Goal: Task Accomplishment & Management: Manage account settings

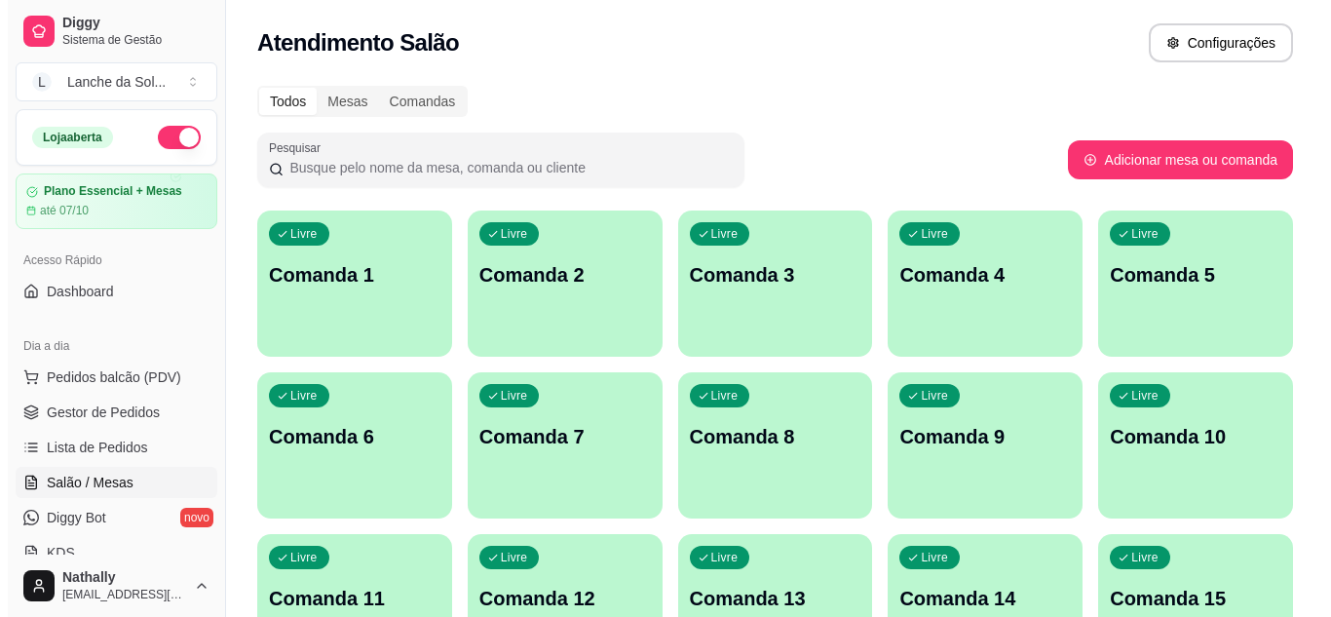
scroll to position [195, 0]
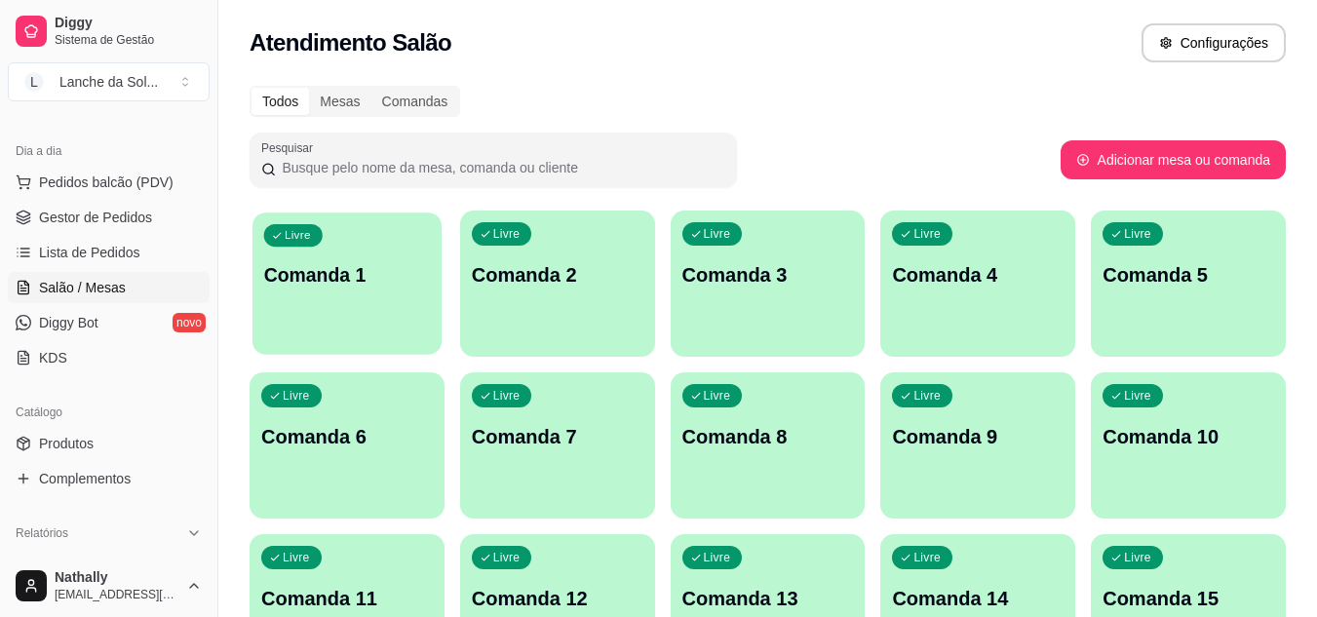
click at [389, 298] on div "Livre Comanda 1" at bounding box center [346, 271] width 189 height 119
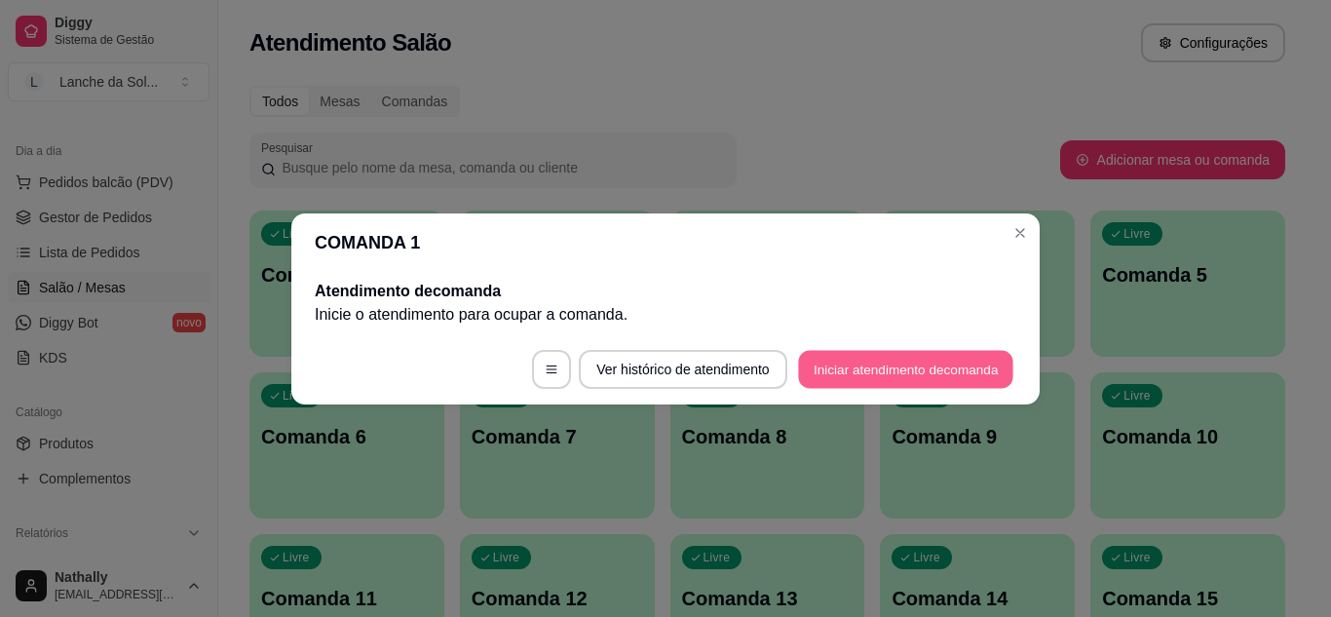
click at [832, 383] on button "Iniciar atendimento de comanda" at bounding box center [905, 369] width 215 height 38
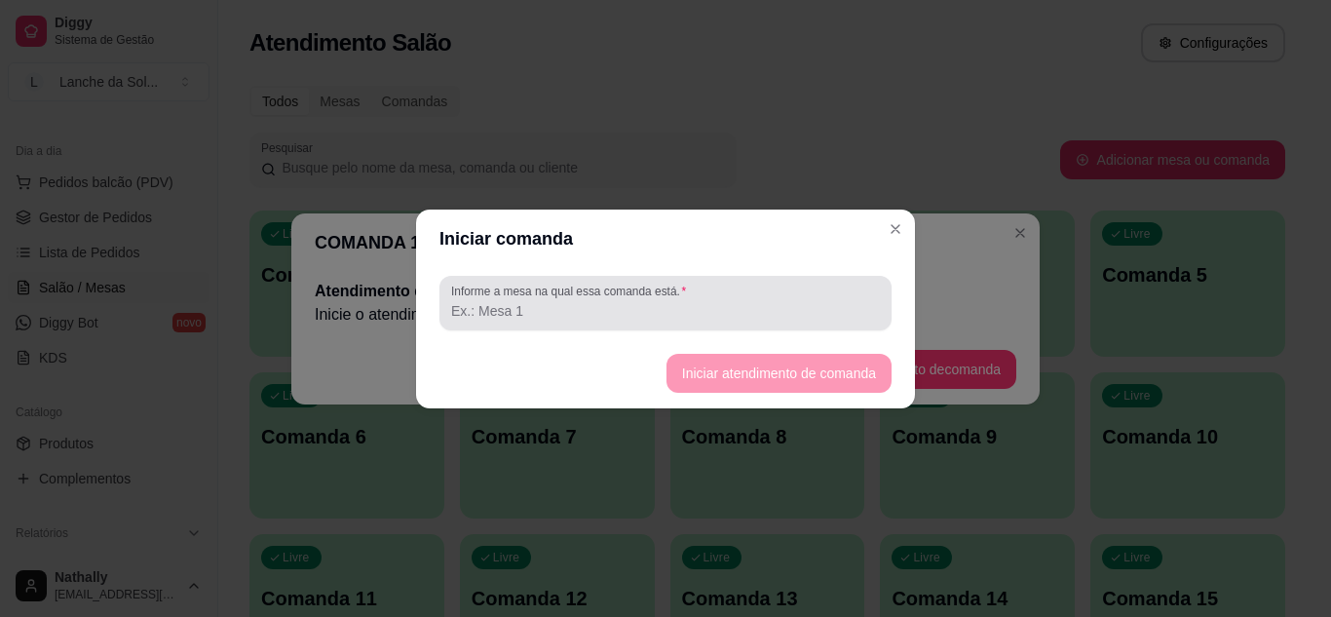
click at [765, 299] on div at bounding box center [665, 303] width 429 height 39
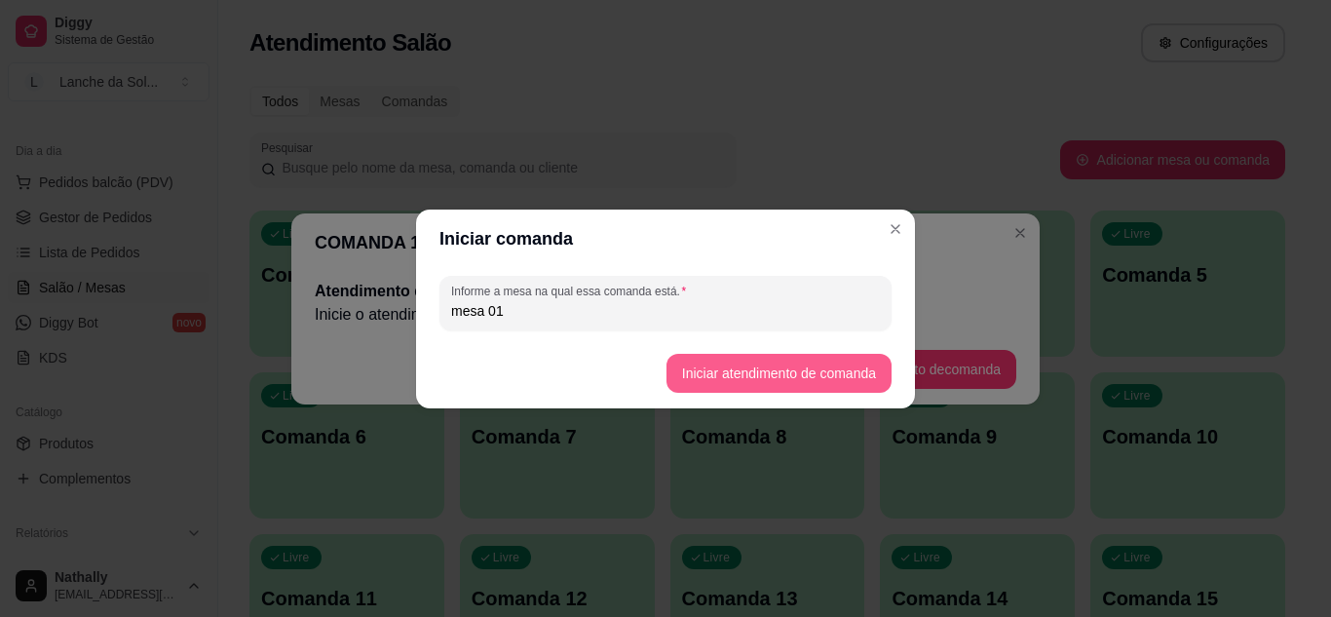
type input "mesa 01"
click at [716, 360] on button "Iniciar atendimento de comanda" at bounding box center [779, 373] width 218 height 38
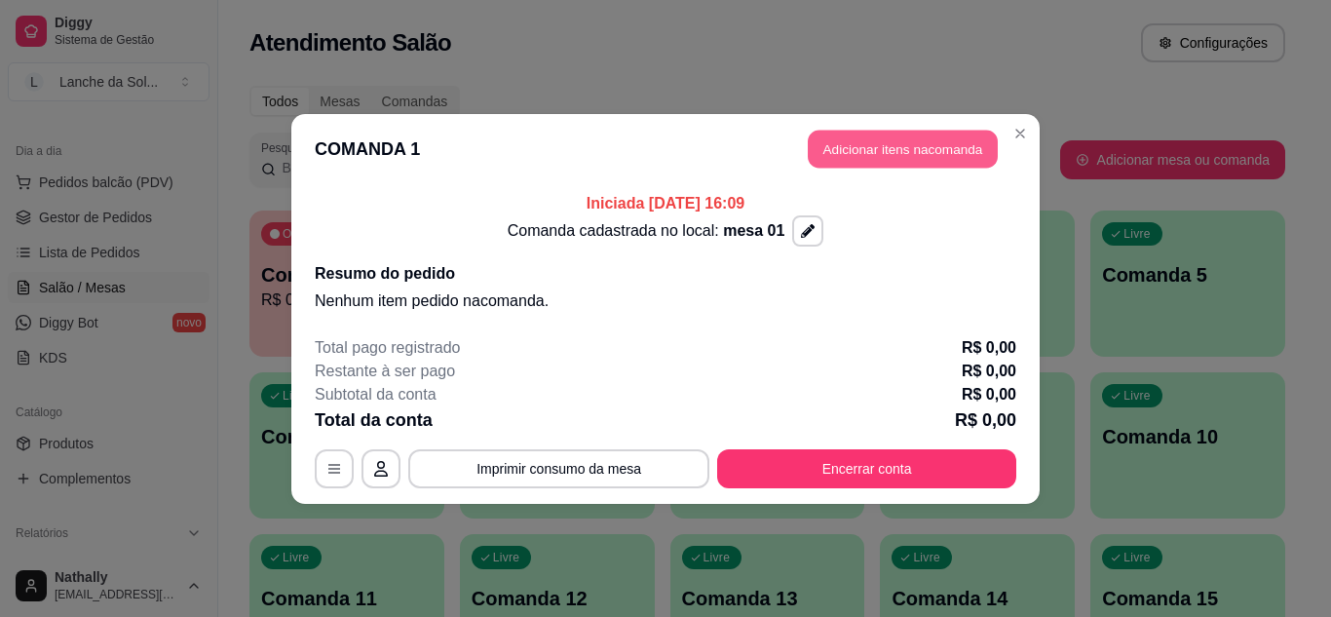
click at [833, 143] on button "Adicionar itens na comanda" at bounding box center [903, 149] width 190 height 38
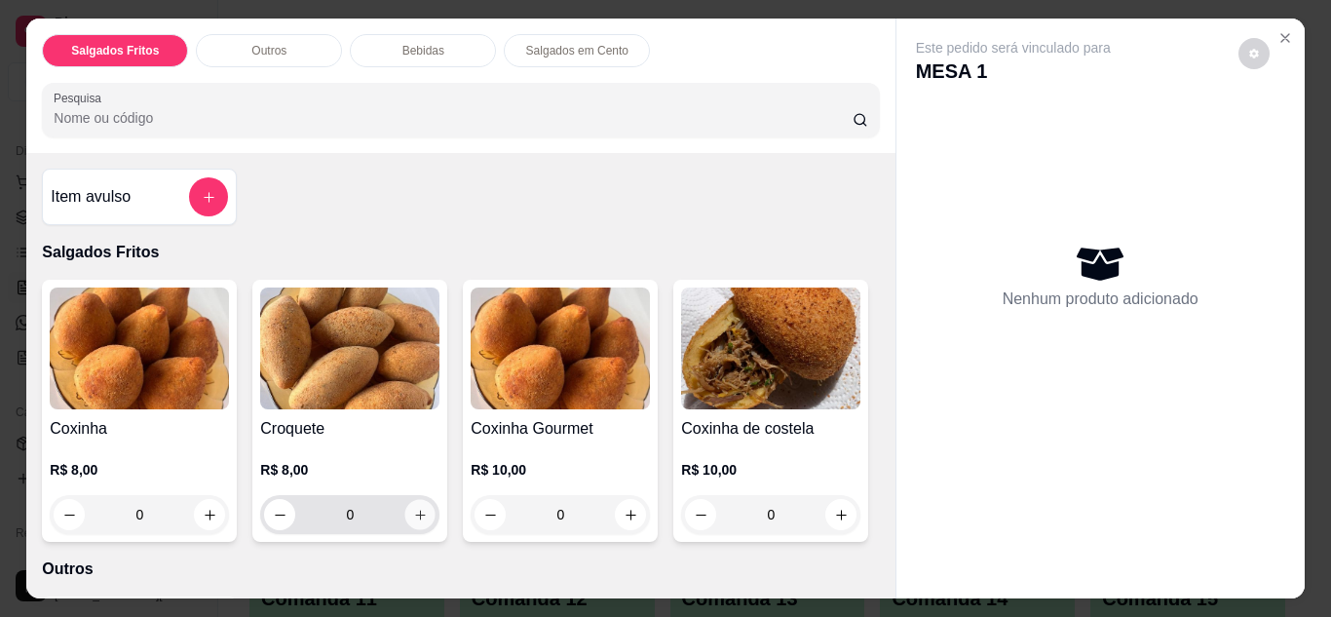
click at [413, 508] on icon "increase-product-quantity" at bounding box center [420, 515] width 15 height 15
type input "1"
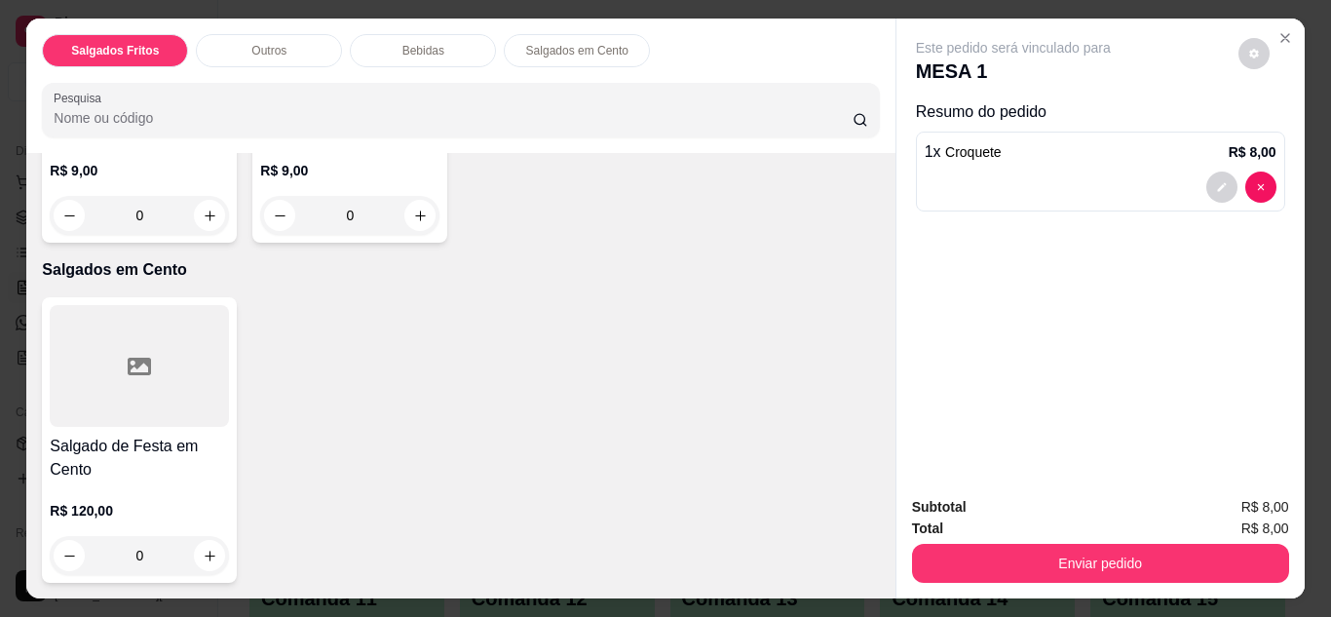
scroll to position [1248, 0]
click at [225, 231] on button "increase-product-quantity" at bounding box center [209, 215] width 31 height 31
type input "1"
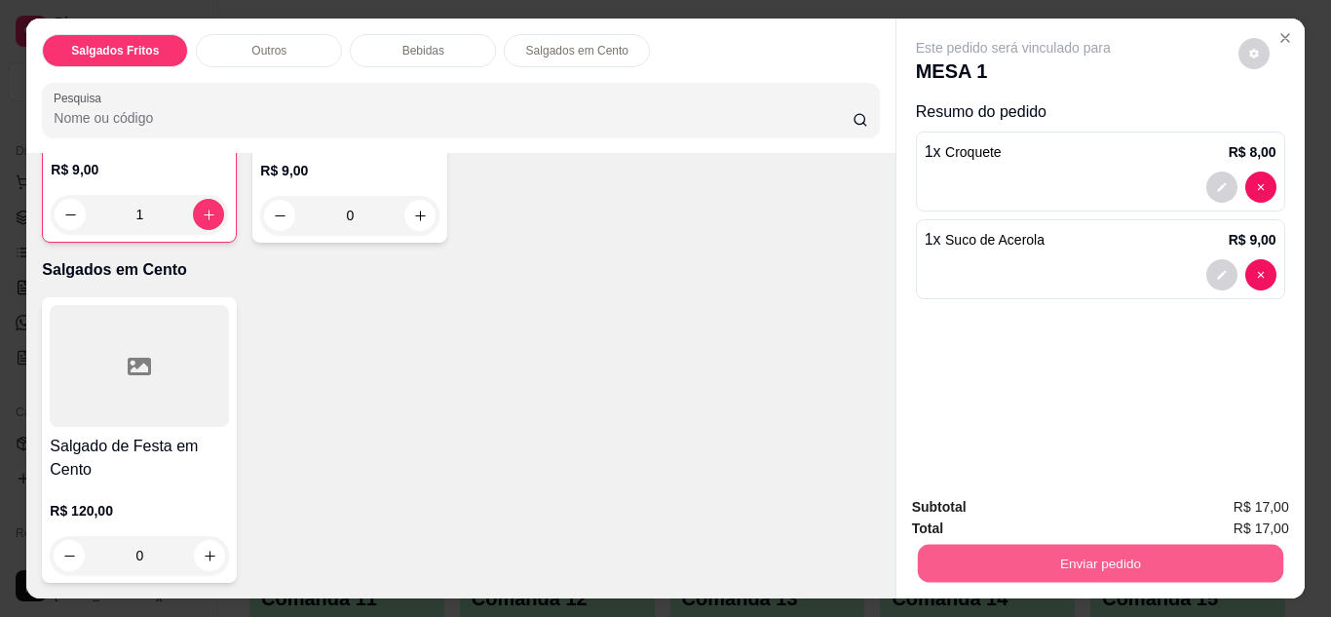
click at [1027, 557] on button "Enviar pedido" at bounding box center [1099, 564] width 365 height 38
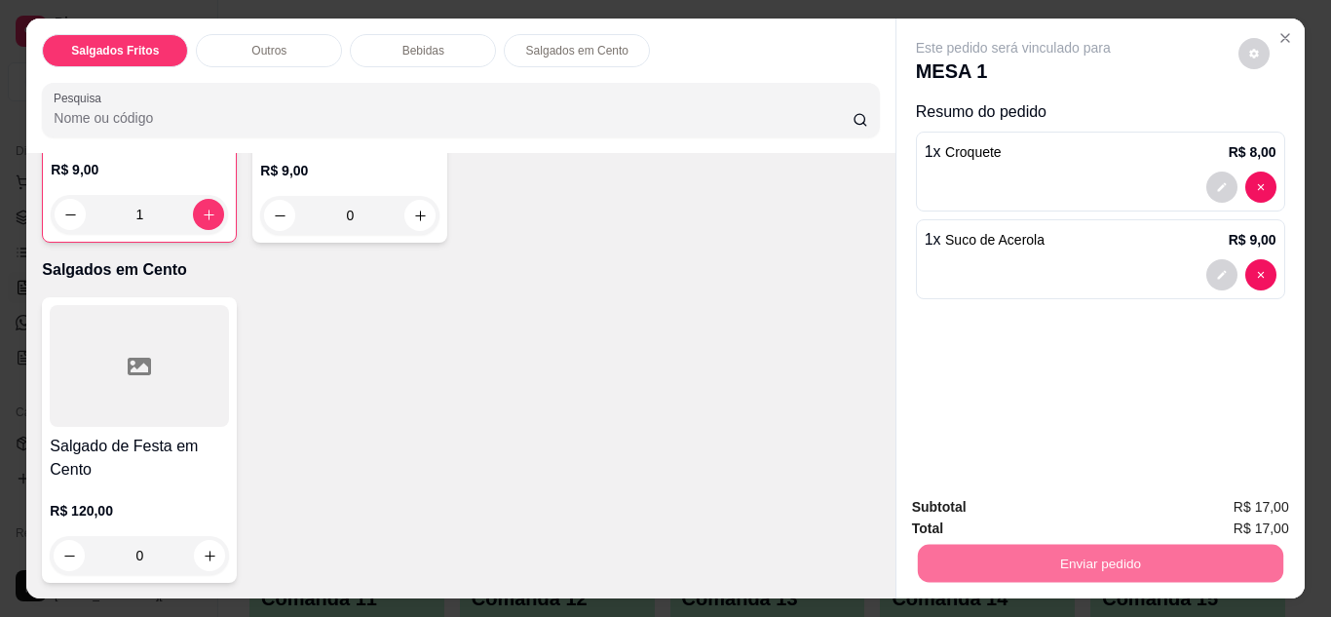
click at [1236, 506] on button "Enviar pedido" at bounding box center [1238, 508] width 107 height 36
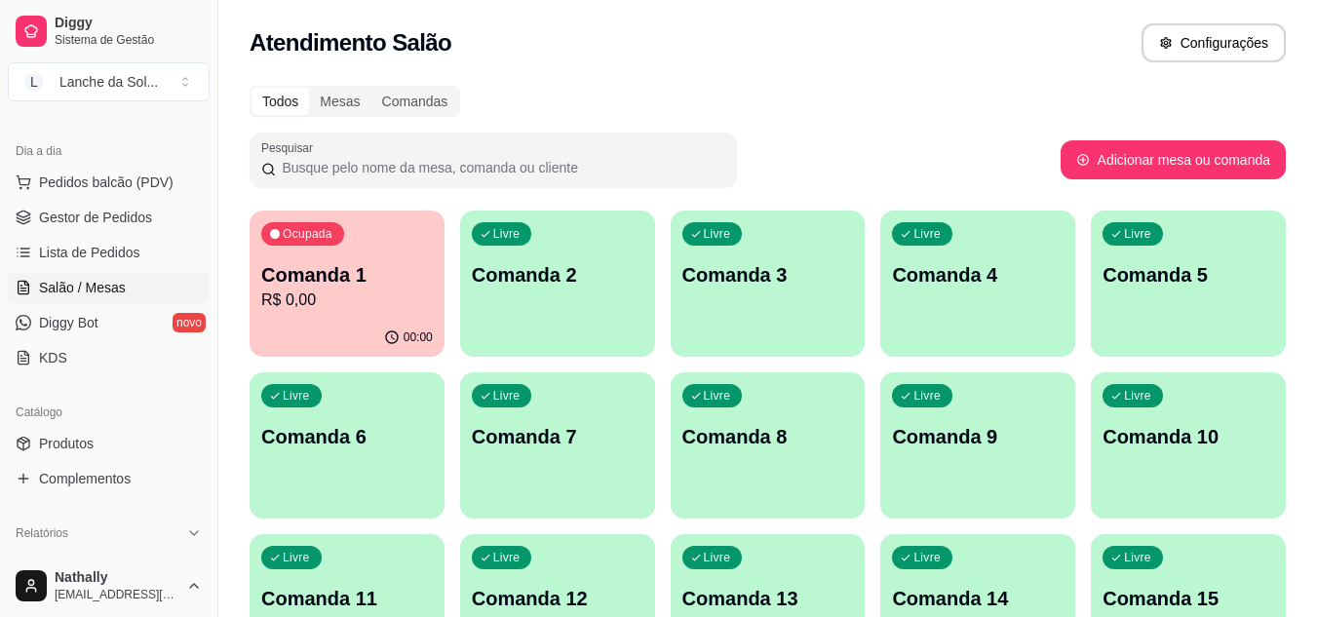
click at [48, 219] on span "Gestor de Pedidos" at bounding box center [95, 217] width 113 height 19
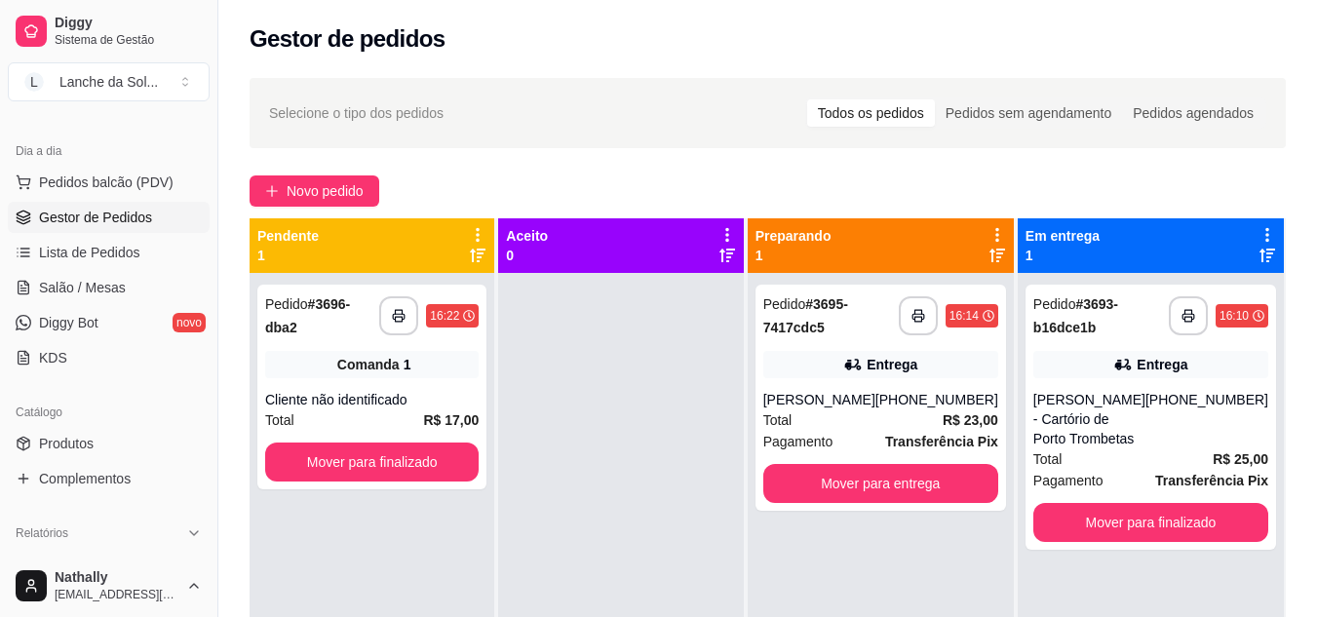
click at [98, 284] on span "Salão / Mesas" at bounding box center [82, 287] width 87 height 19
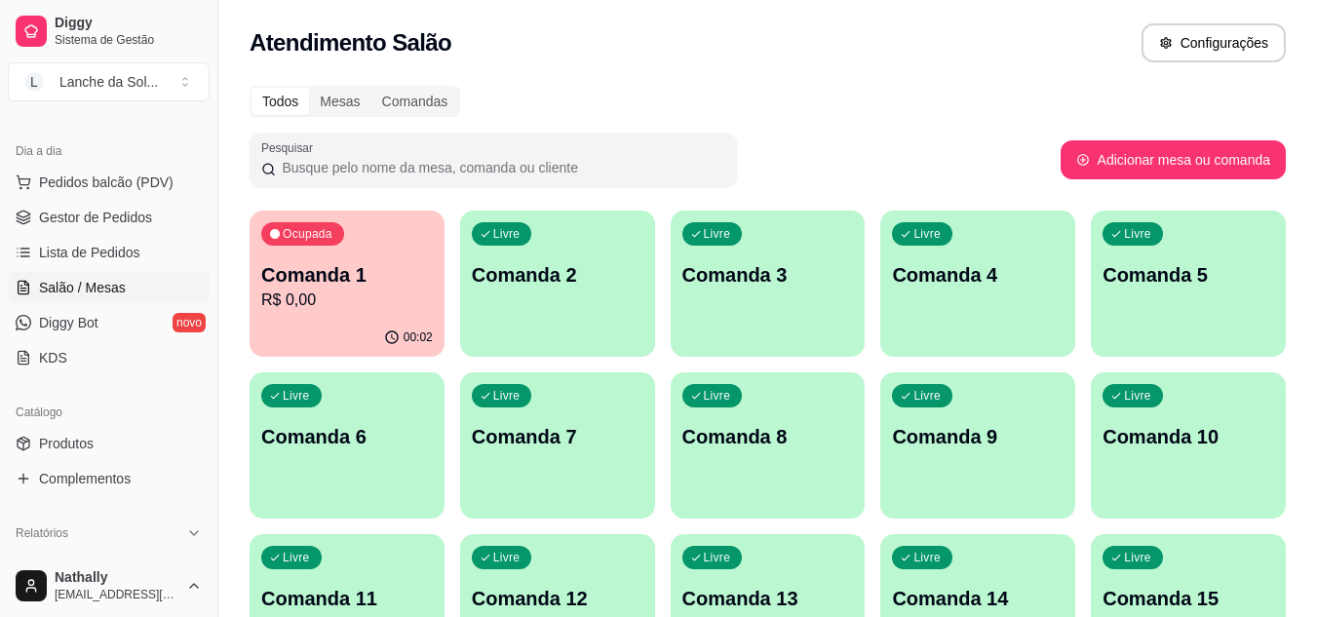
click at [343, 323] on div "00:02" at bounding box center [346, 336] width 189 height 37
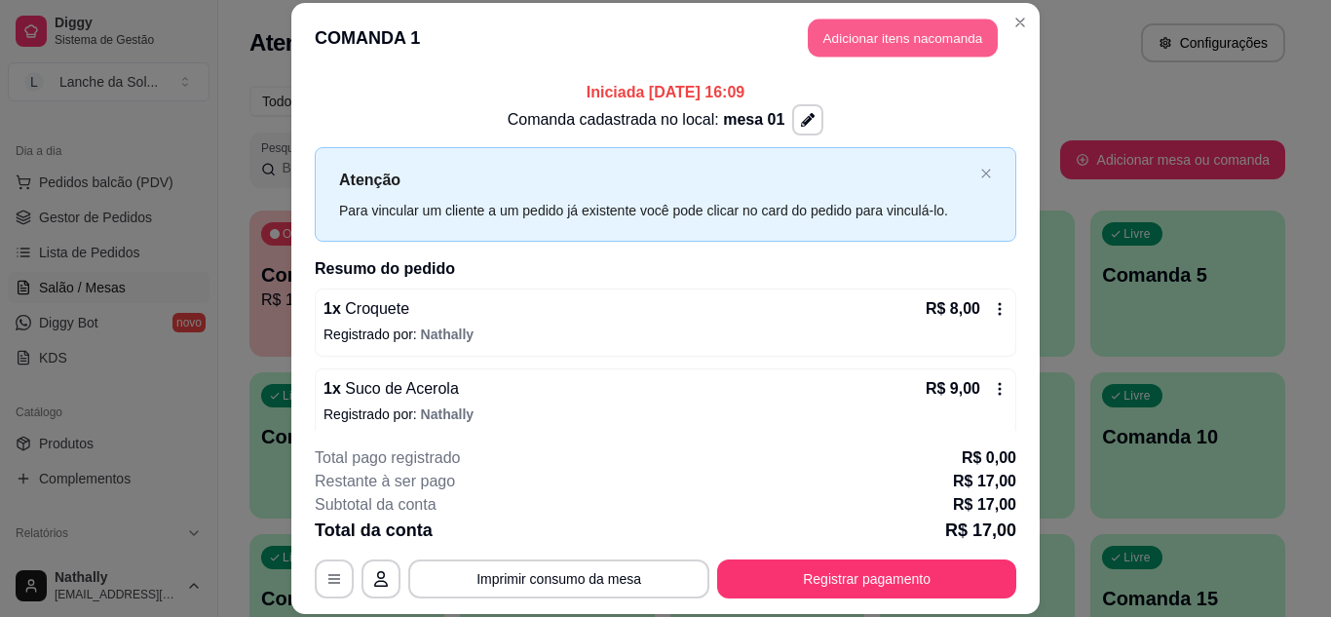
click at [815, 51] on button "Adicionar itens na comanda" at bounding box center [903, 38] width 190 height 38
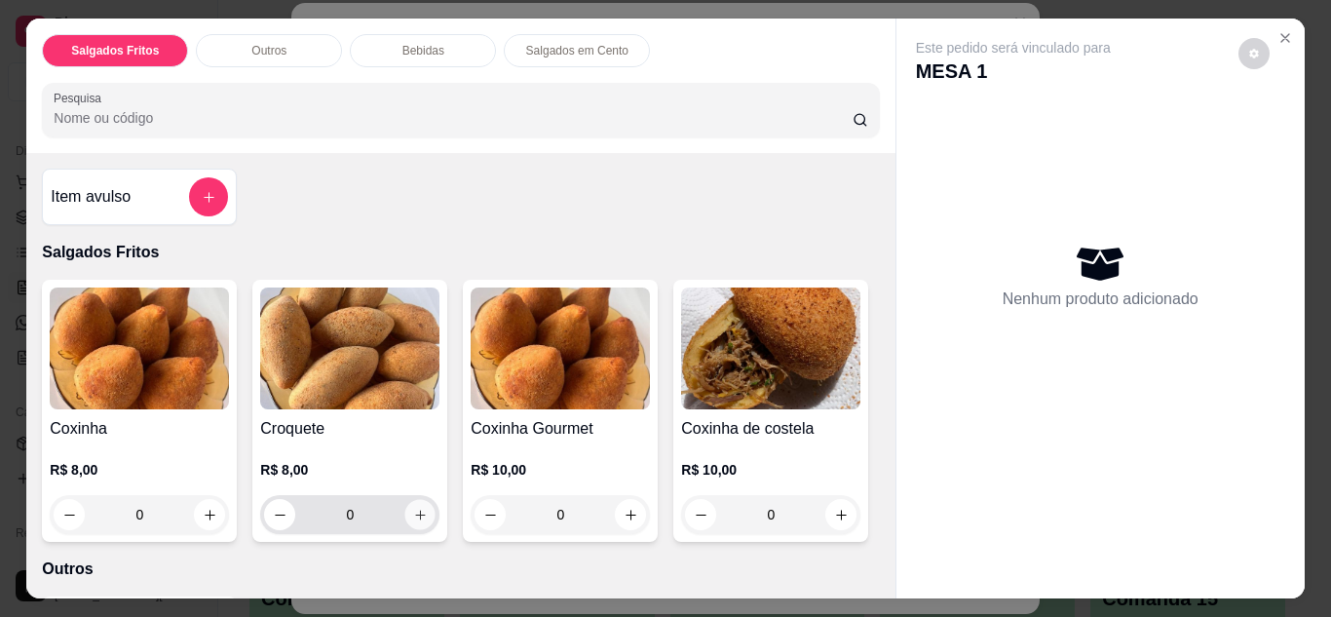
click at [422, 506] on button "increase-product-quantity" at bounding box center [420, 514] width 30 height 30
type input "1"
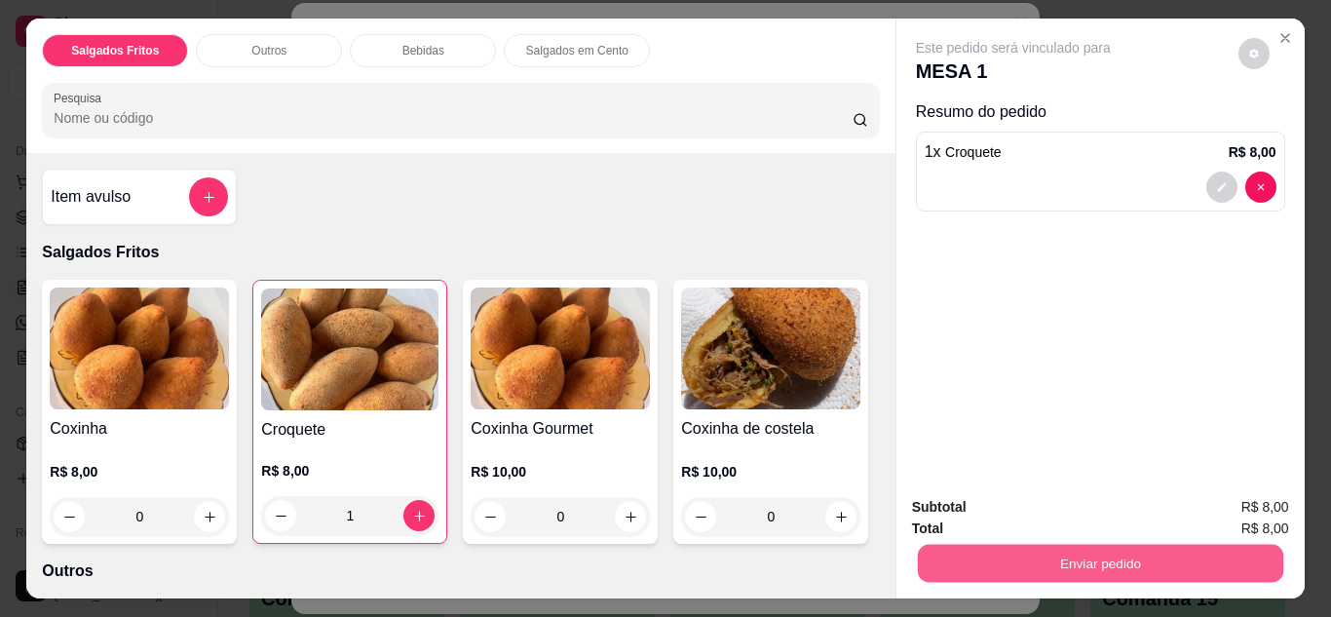
click at [976, 557] on button "Enviar pedido" at bounding box center [1099, 564] width 365 height 38
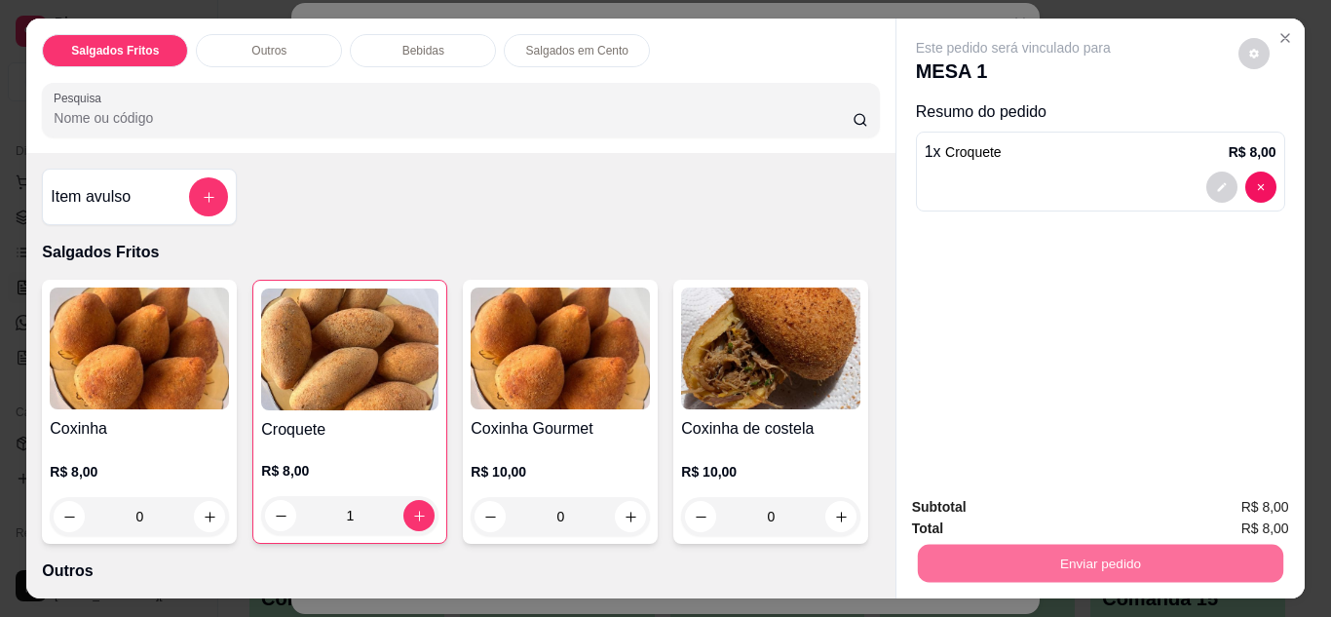
click at [1237, 509] on button "Enviar pedido" at bounding box center [1238, 508] width 107 height 36
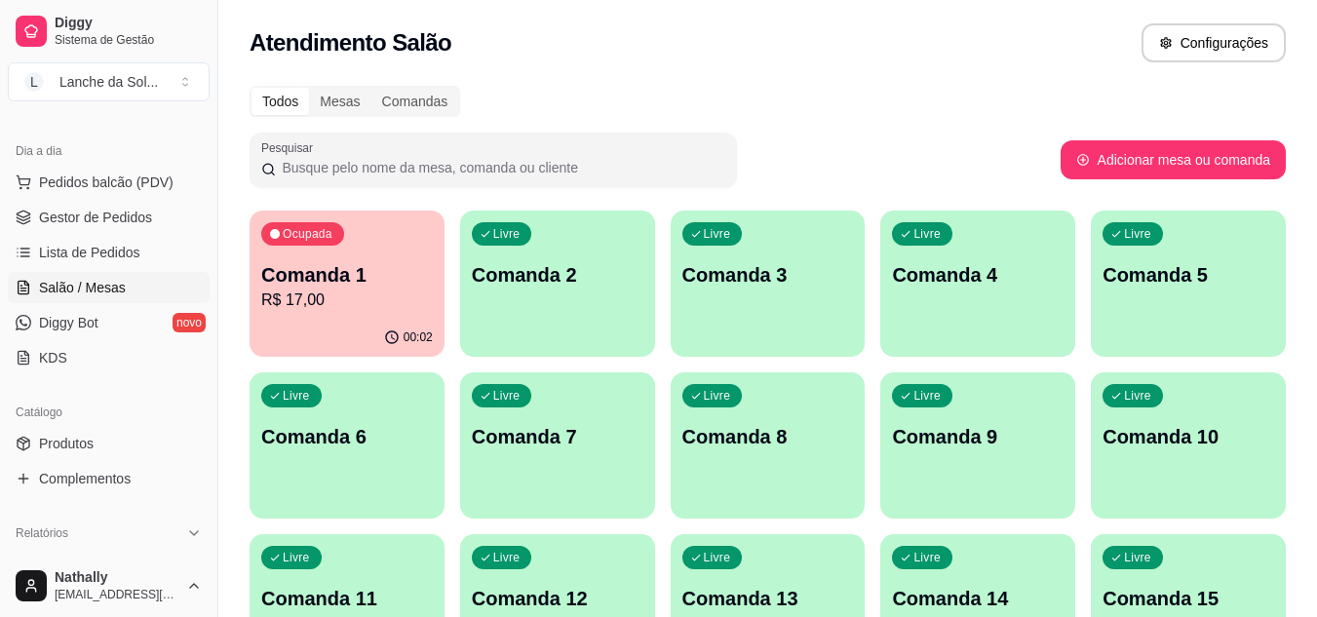
click at [147, 211] on span "Gestor de Pedidos" at bounding box center [95, 217] width 113 height 19
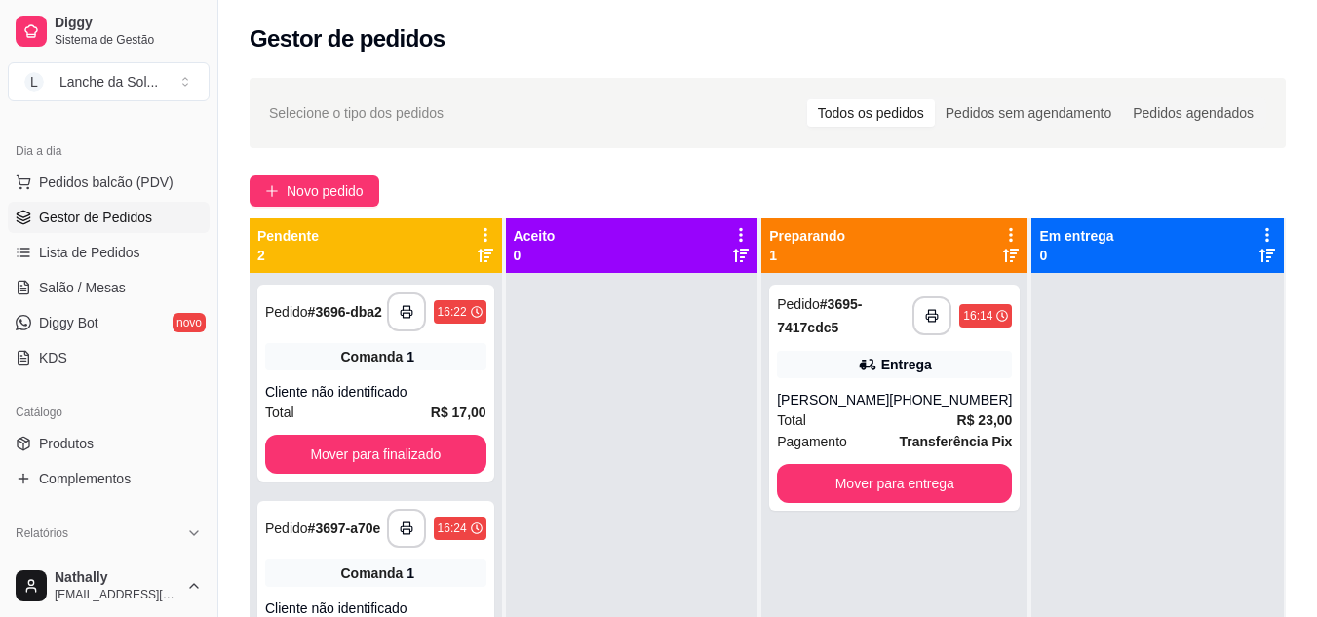
click at [815, 413] on div "Total R$ 23,00" at bounding box center [894, 419] width 235 height 21
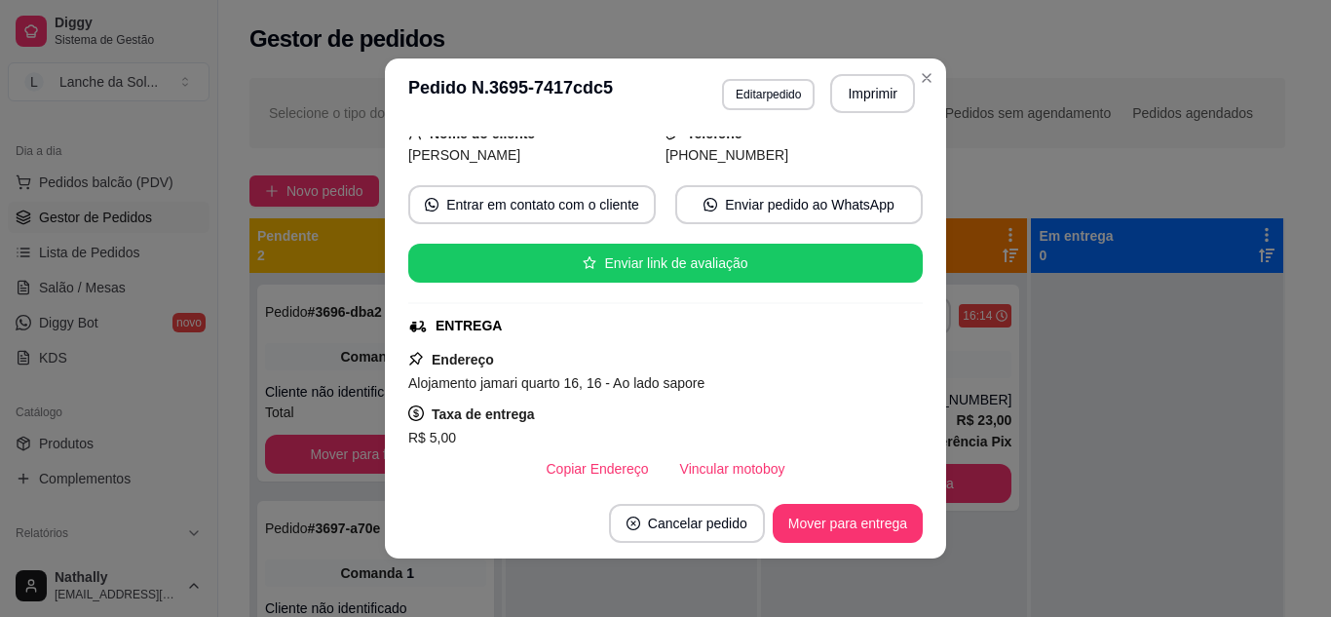
scroll to position [156, 0]
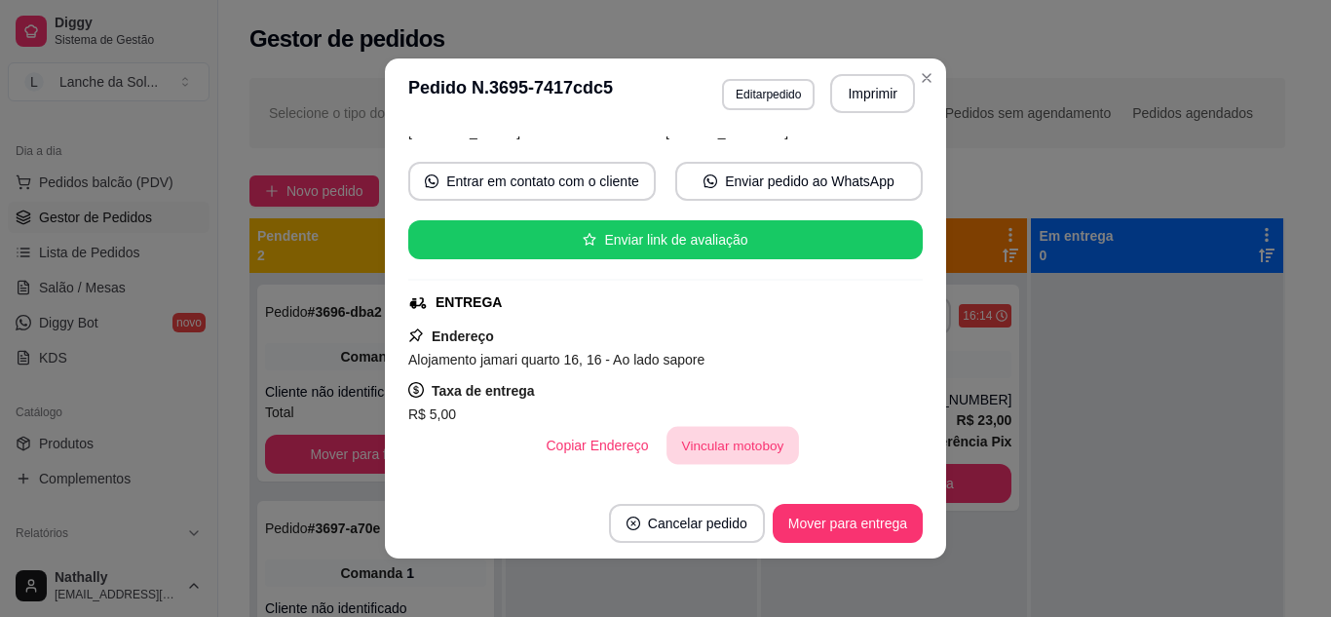
click at [728, 442] on button "Vincular motoboy" at bounding box center [733, 446] width 133 height 38
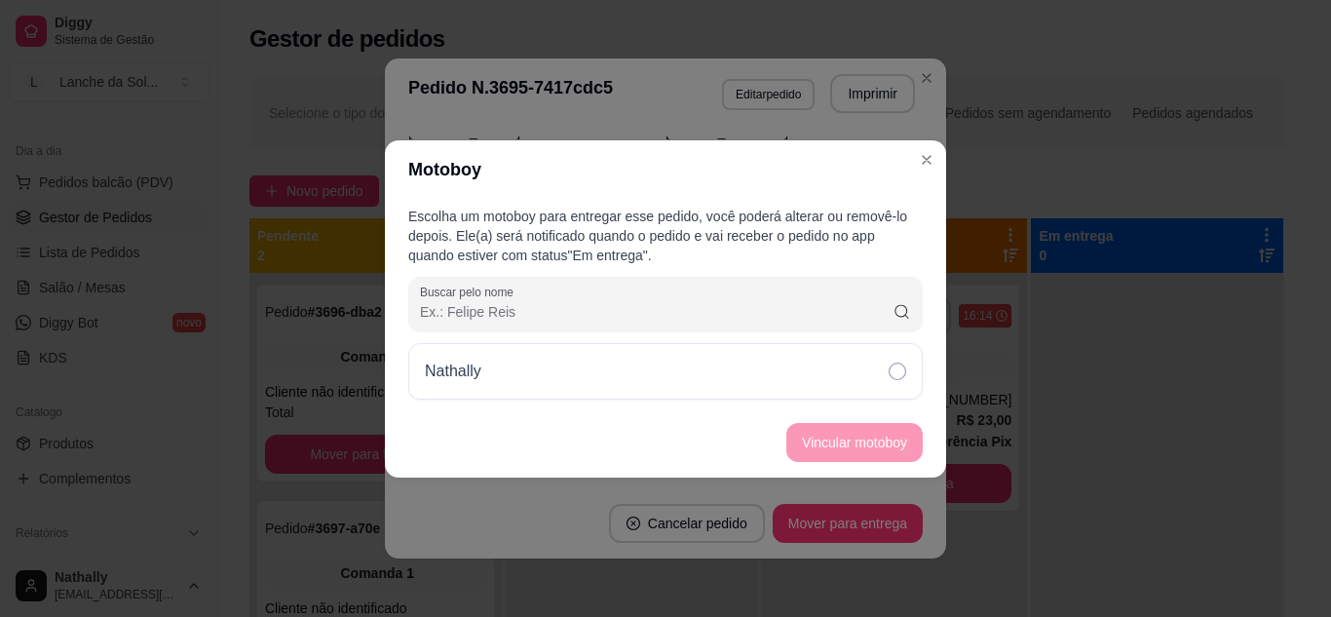
click at [803, 361] on div "Nathally" at bounding box center [665, 371] width 515 height 57
click at [815, 448] on button "Vincular motoboy" at bounding box center [854, 442] width 133 height 38
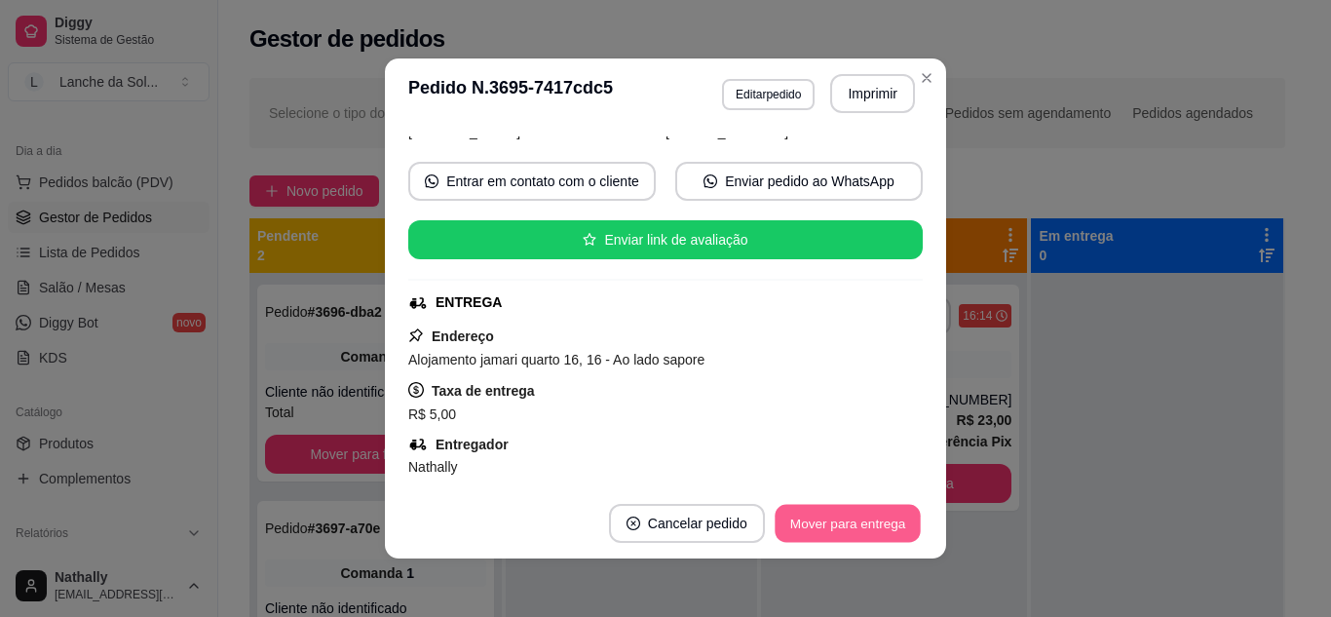
click at [851, 519] on button "Mover para entrega" at bounding box center [848, 524] width 146 height 38
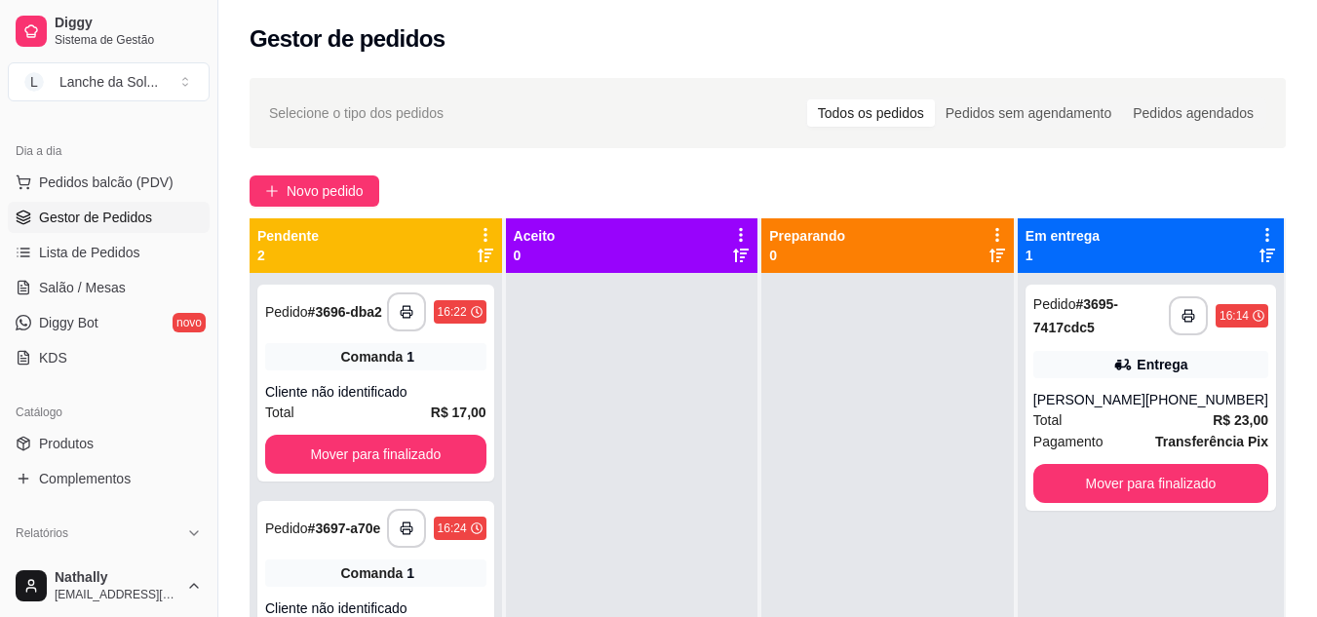
click at [97, 286] on span "Salão / Mesas" at bounding box center [82, 287] width 87 height 19
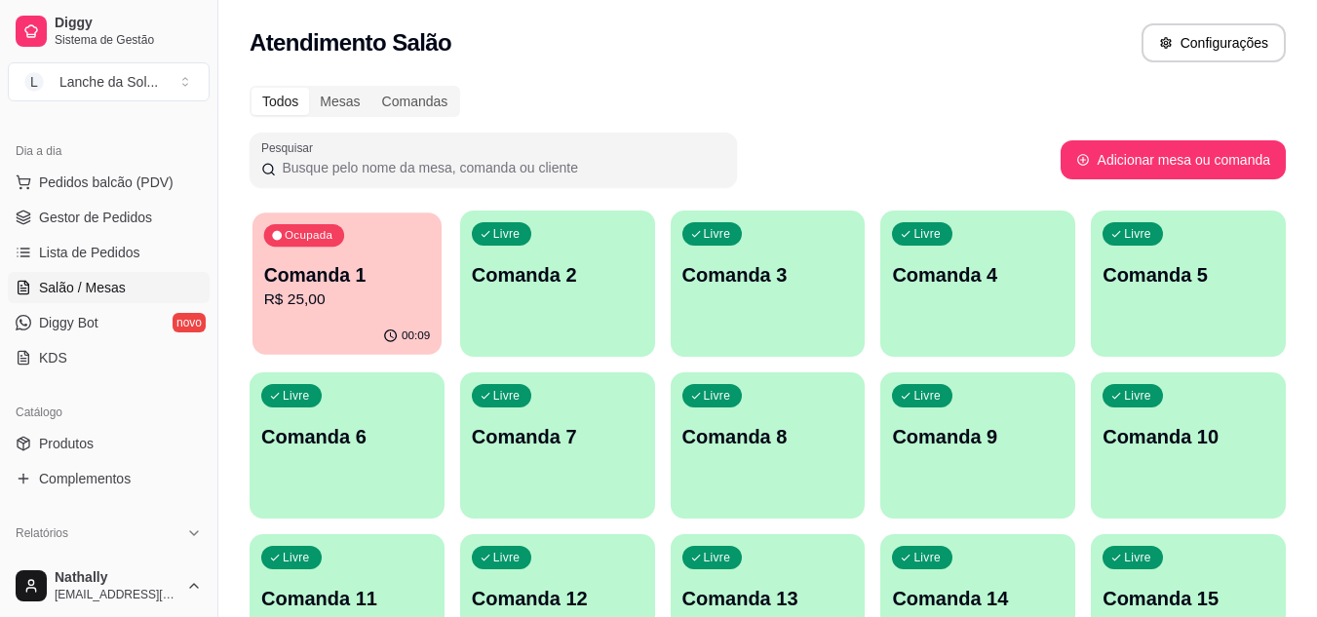
click at [415, 307] on p "R$ 25,00" at bounding box center [347, 299] width 167 height 22
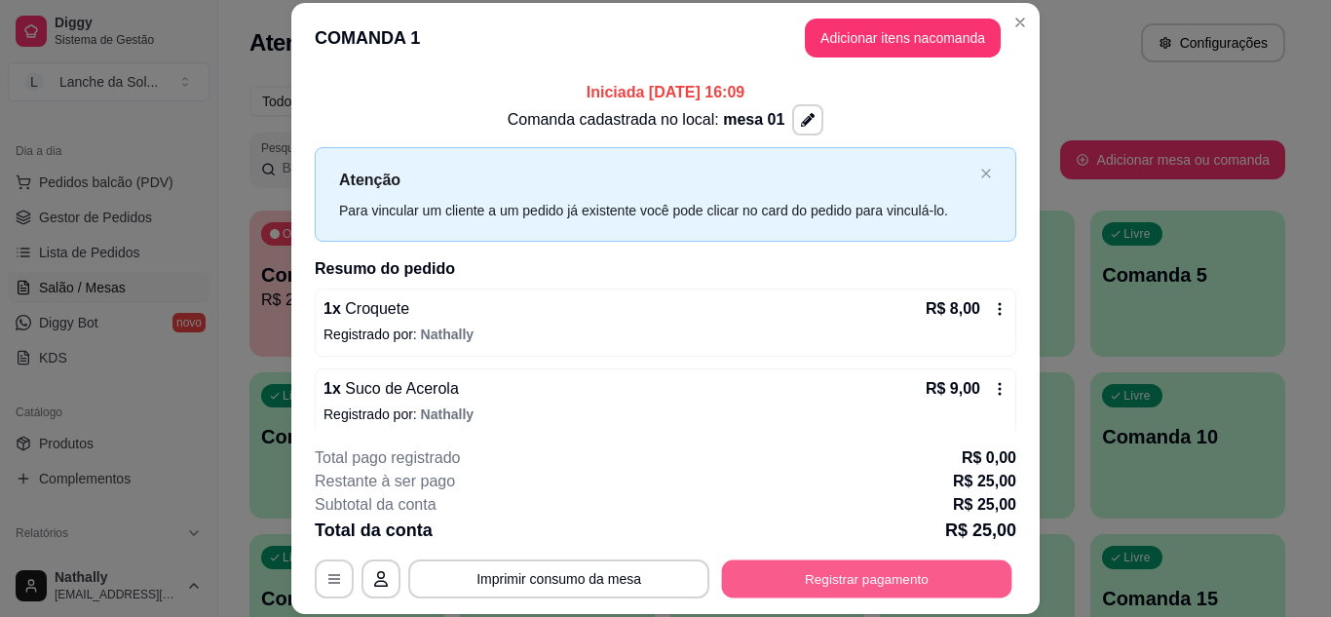
click at [835, 579] on button "Registrar pagamento" at bounding box center [867, 578] width 290 height 38
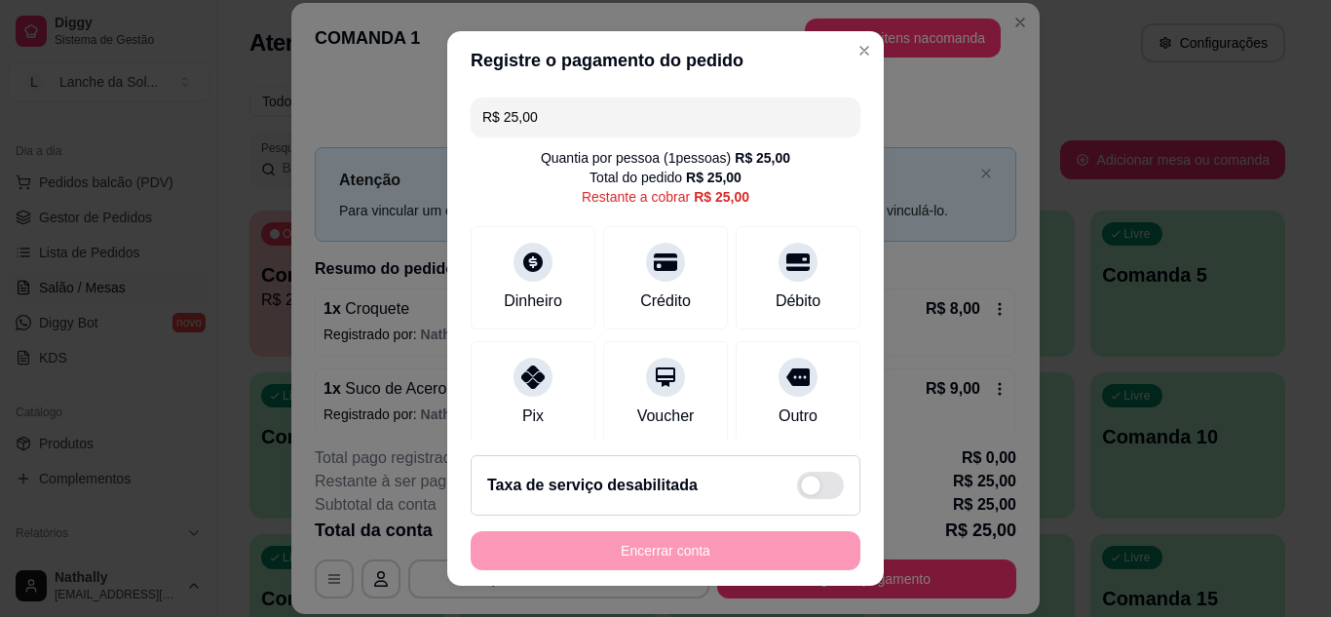
click at [501, 399] on div "Pix" at bounding box center [533, 392] width 125 height 103
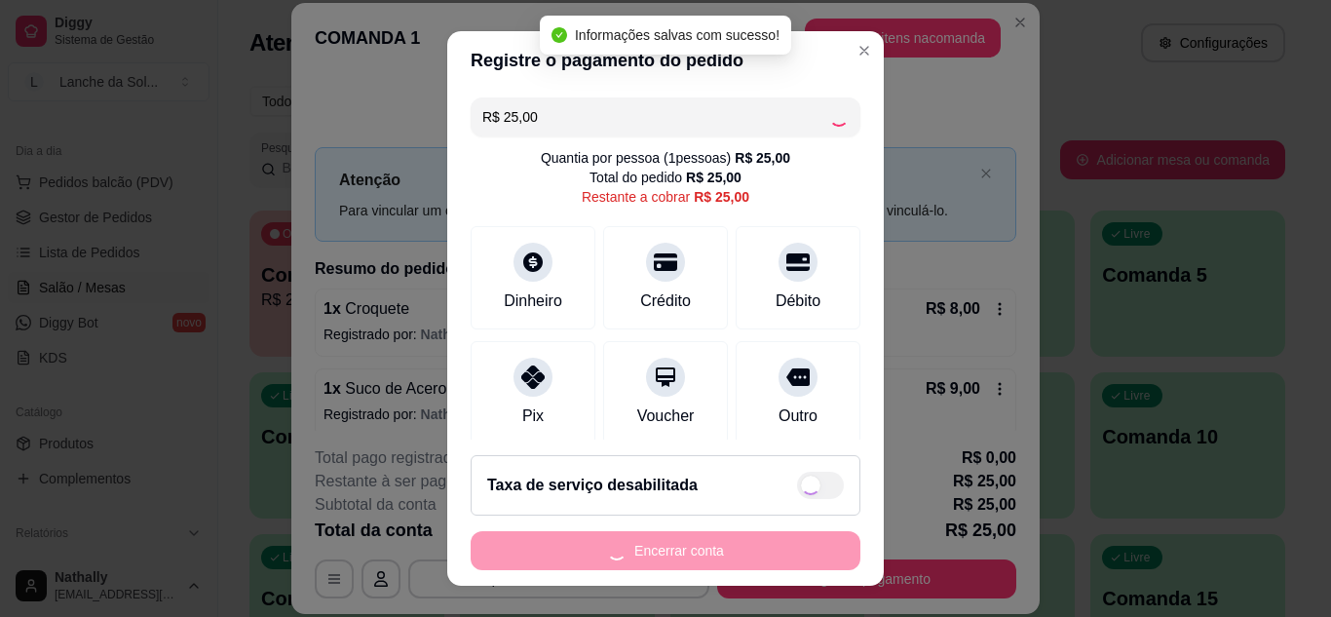
type input "R$ 0,00"
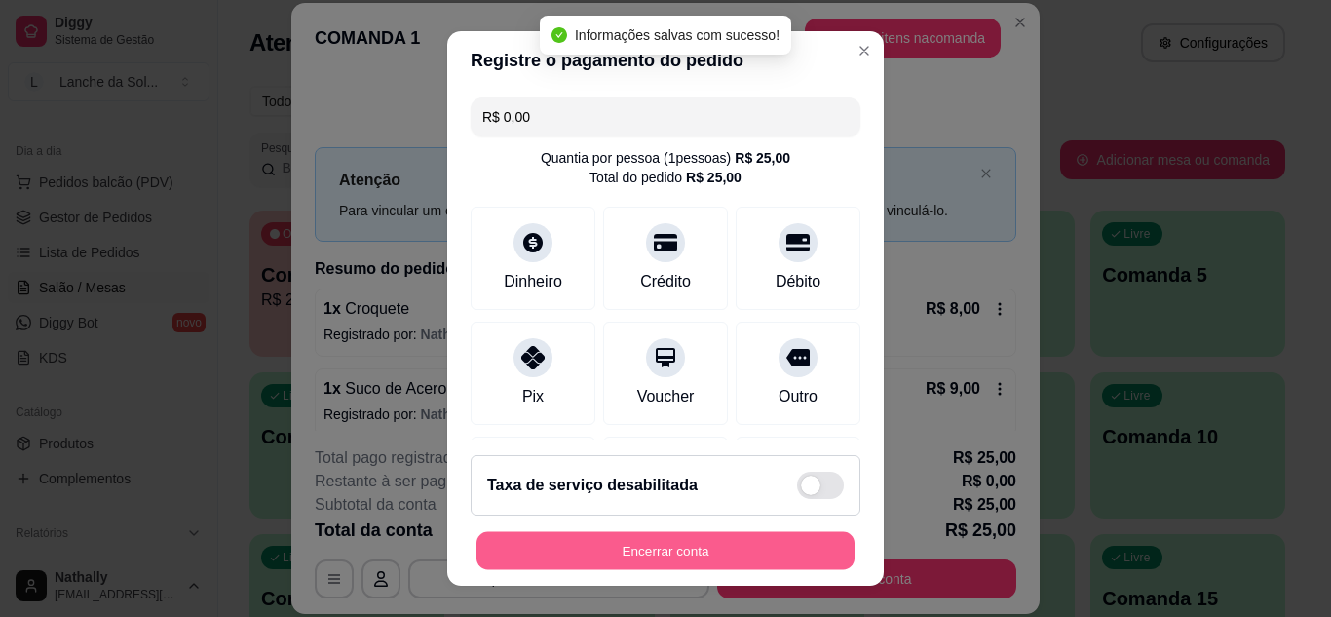
click at [554, 543] on button "Encerrar conta" at bounding box center [666, 551] width 378 height 38
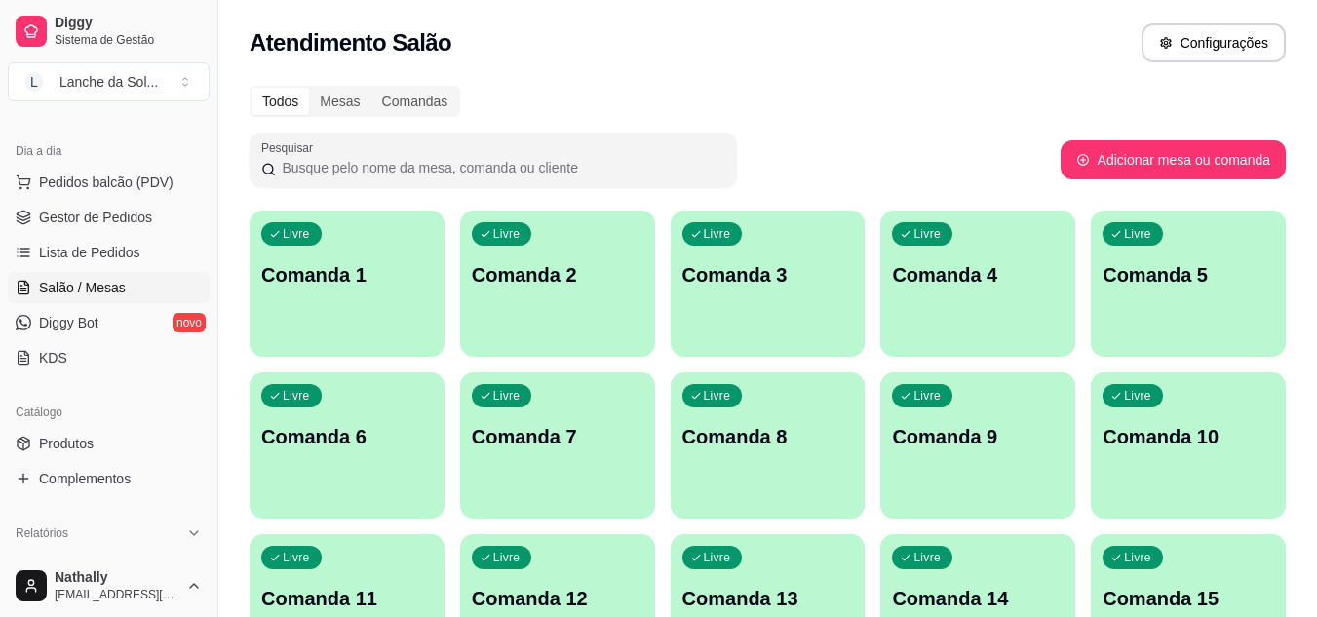
click at [42, 219] on span "Gestor de Pedidos" at bounding box center [95, 217] width 113 height 19
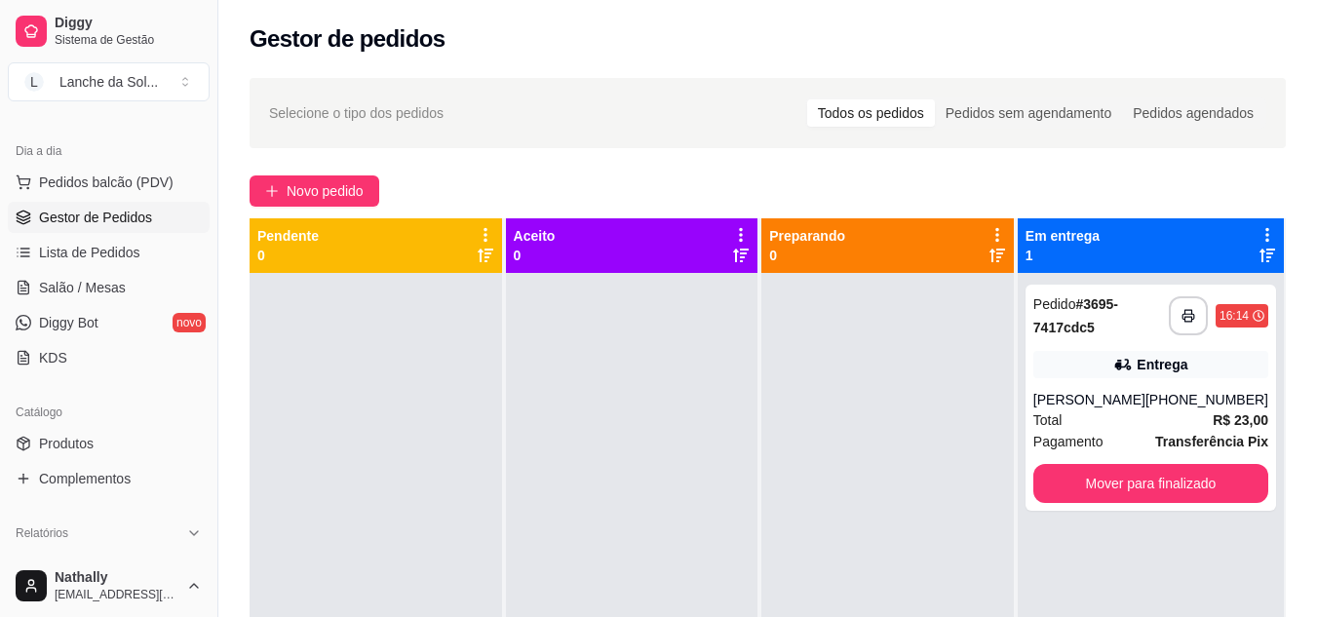
click at [96, 277] on link "Salão / Mesas" at bounding box center [109, 287] width 202 height 31
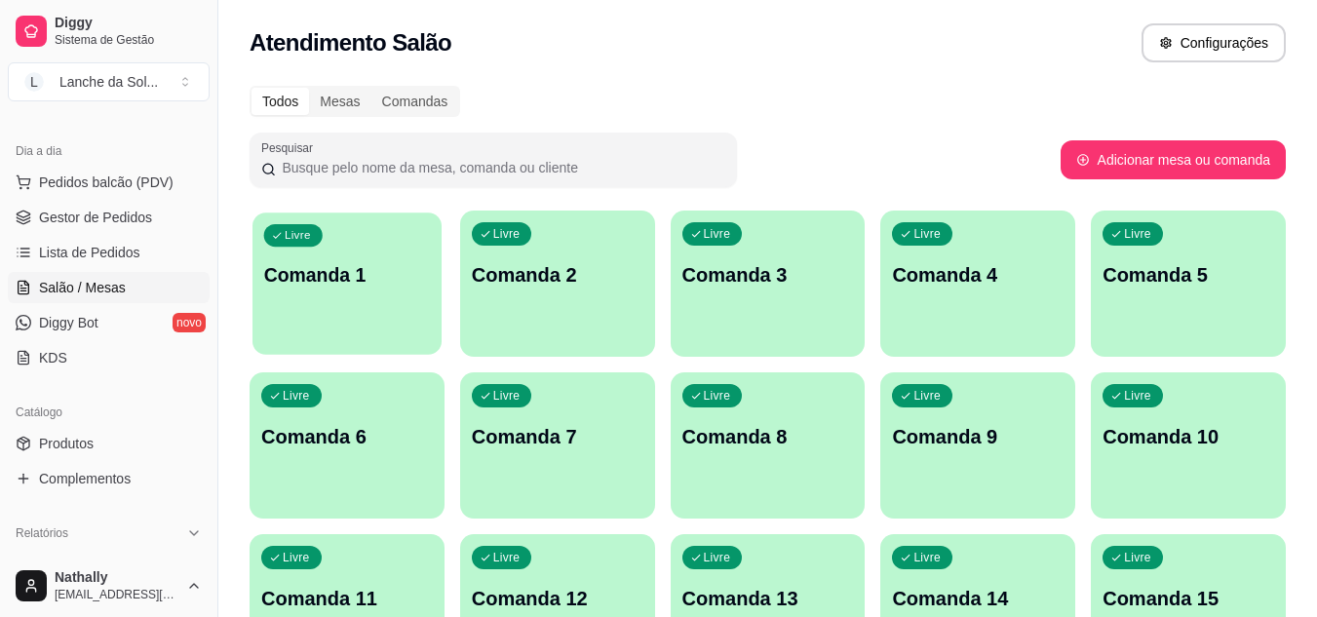
click at [361, 314] on div "Livre Comanda 1" at bounding box center [346, 271] width 189 height 119
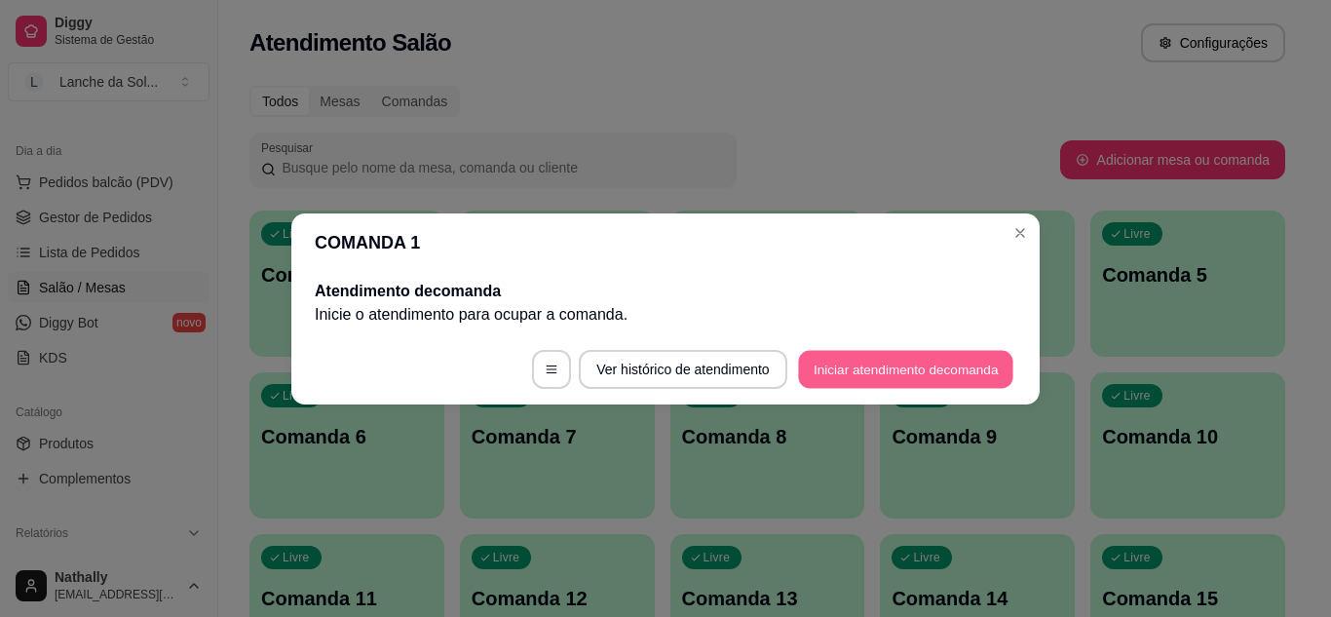
click at [837, 359] on button "Iniciar atendimento de comanda" at bounding box center [905, 369] width 215 height 38
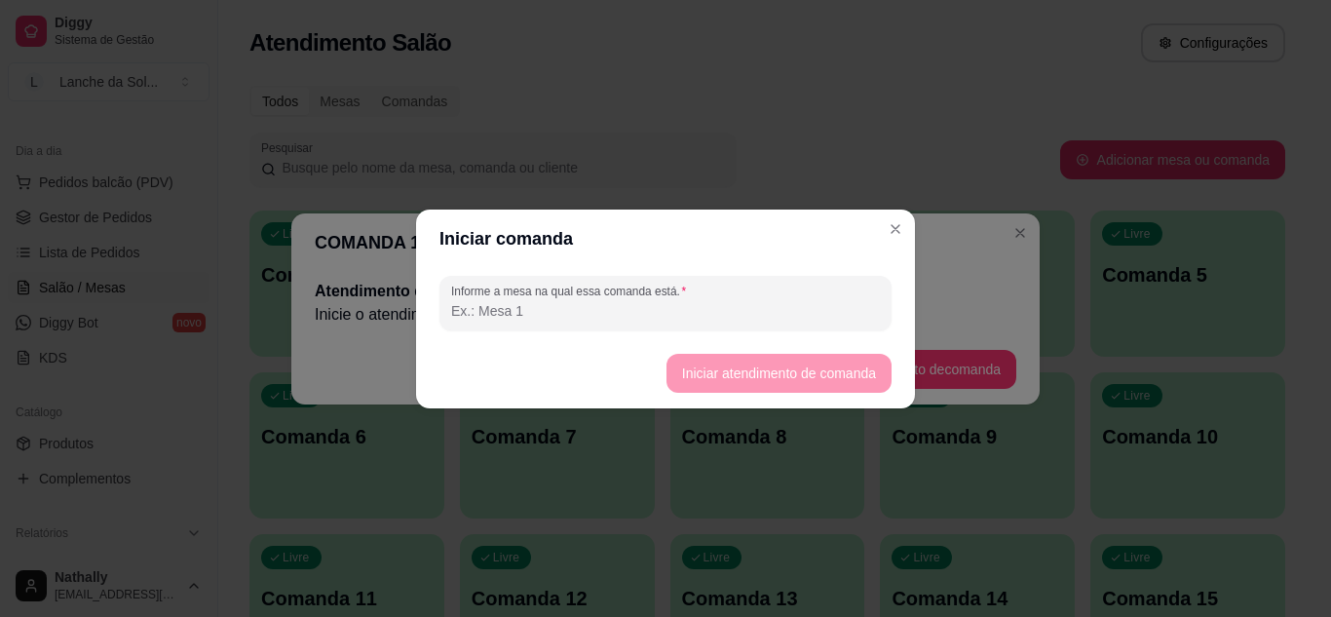
click at [775, 317] on input "Informe a mesa na qual essa comanda está." at bounding box center [665, 310] width 429 height 19
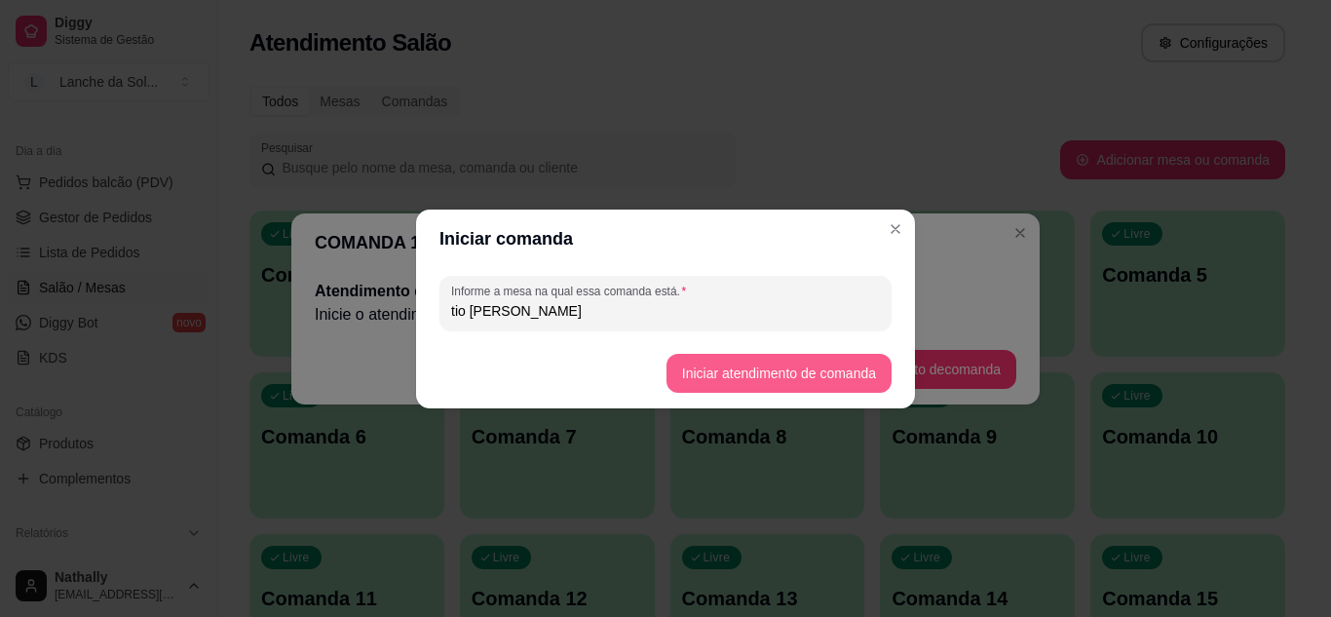
type input "tio [PERSON_NAME]"
click at [692, 368] on button "Iniciar atendimento de comanda" at bounding box center [779, 373] width 218 height 38
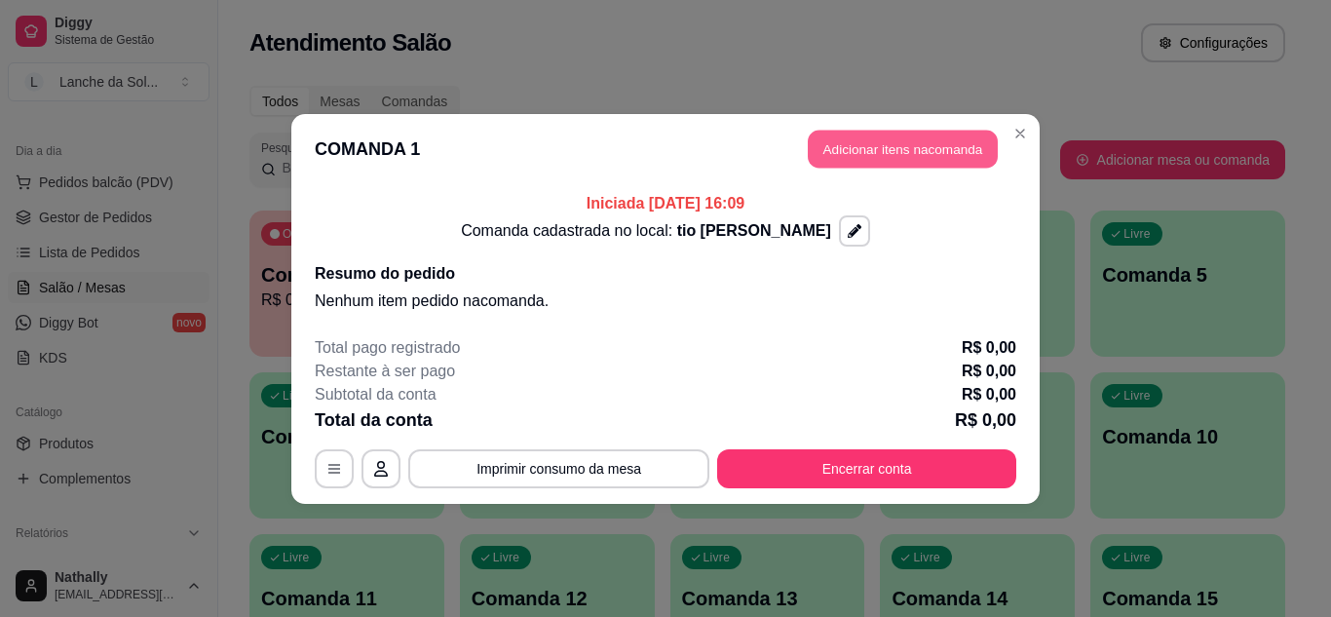
click at [901, 152] on button "Adicionar itens na comanda" at bounding box center [903, 149] width 190 height 38
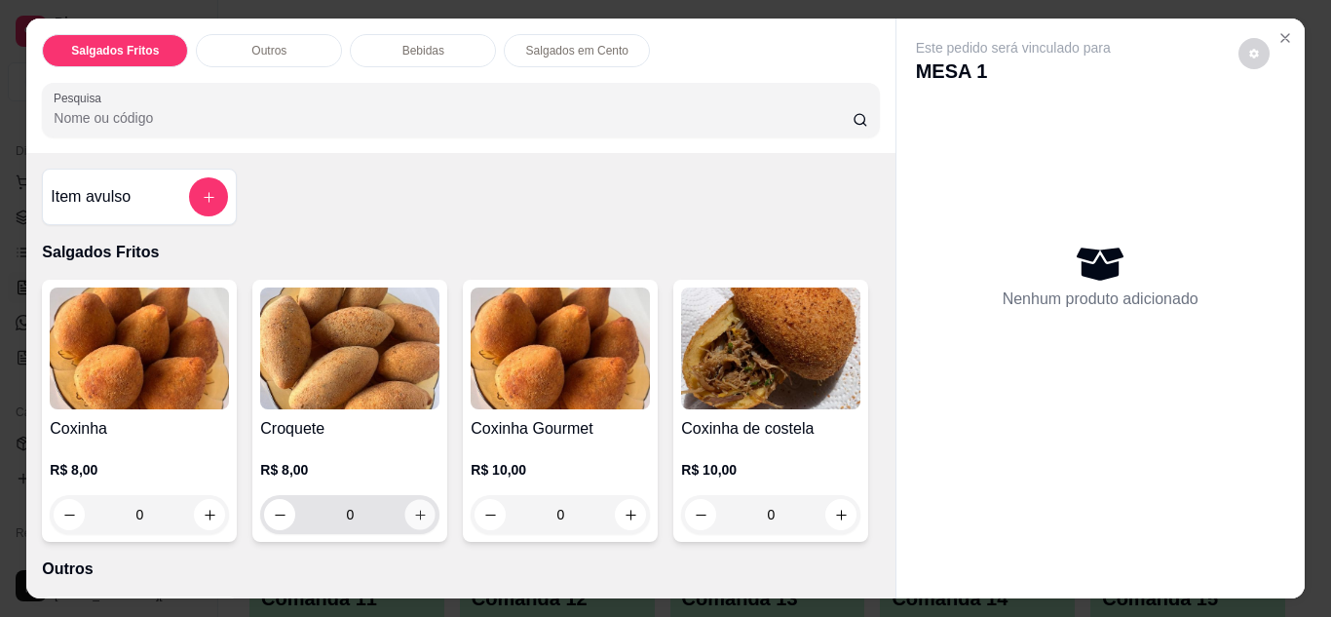
click at [413, 510] on icon "increase-product-quantity" at bounding box center [420, 515] width 15 height 15
type input "1"
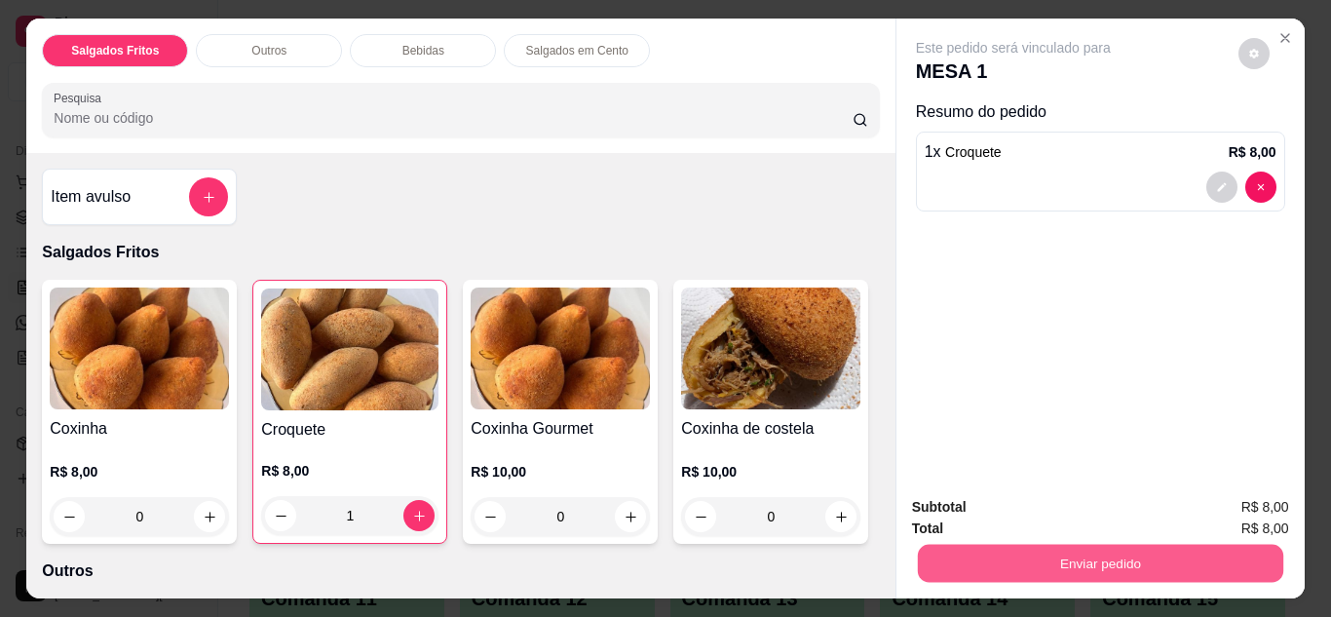
click at [949, 549] on button "Enviar pedido" at bounding box center [1099, 564] width 365 height 38
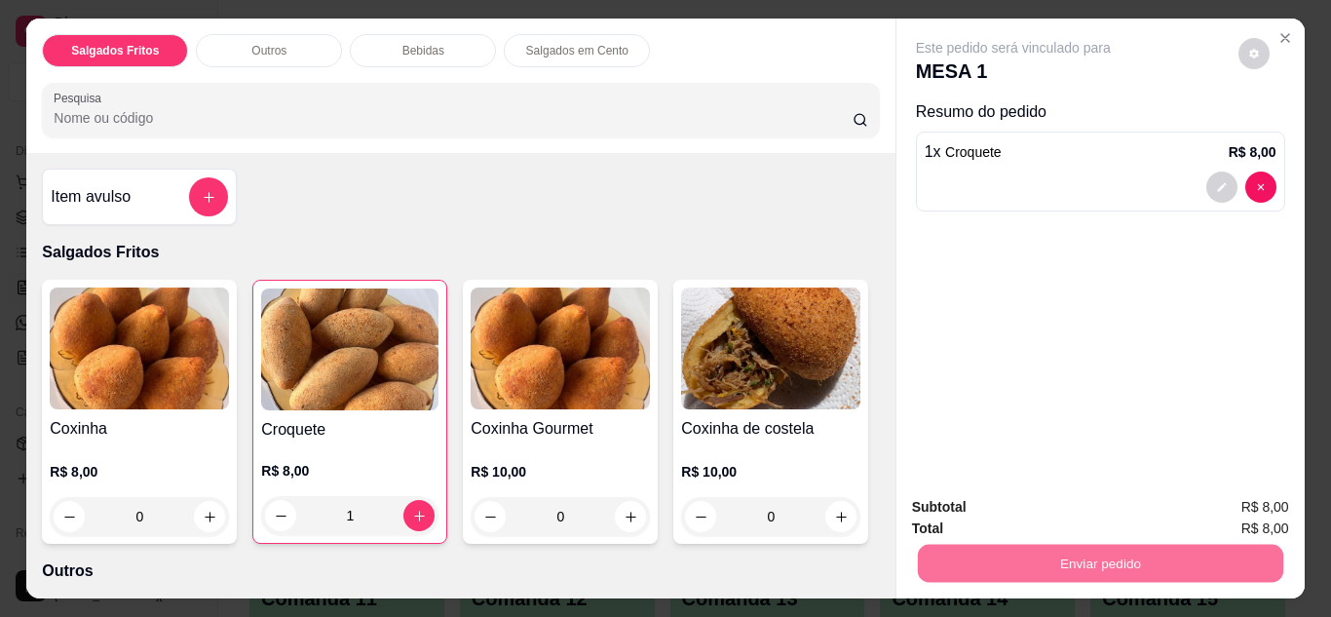
click at [1213, 508] on button "Enviar pedido" at bounding box center [1238, 508] width 107 height 36
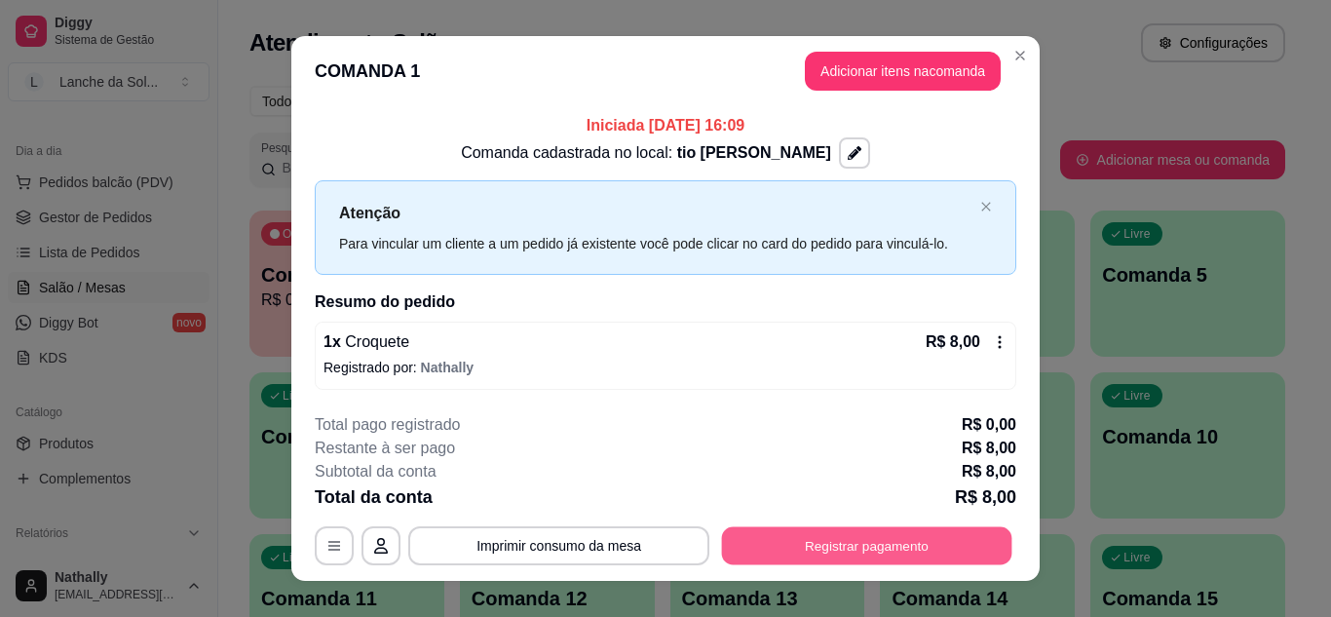
click at [889, 541] on button "Registrar pagamento" at bounding box center [867, 546] width 290 height 38
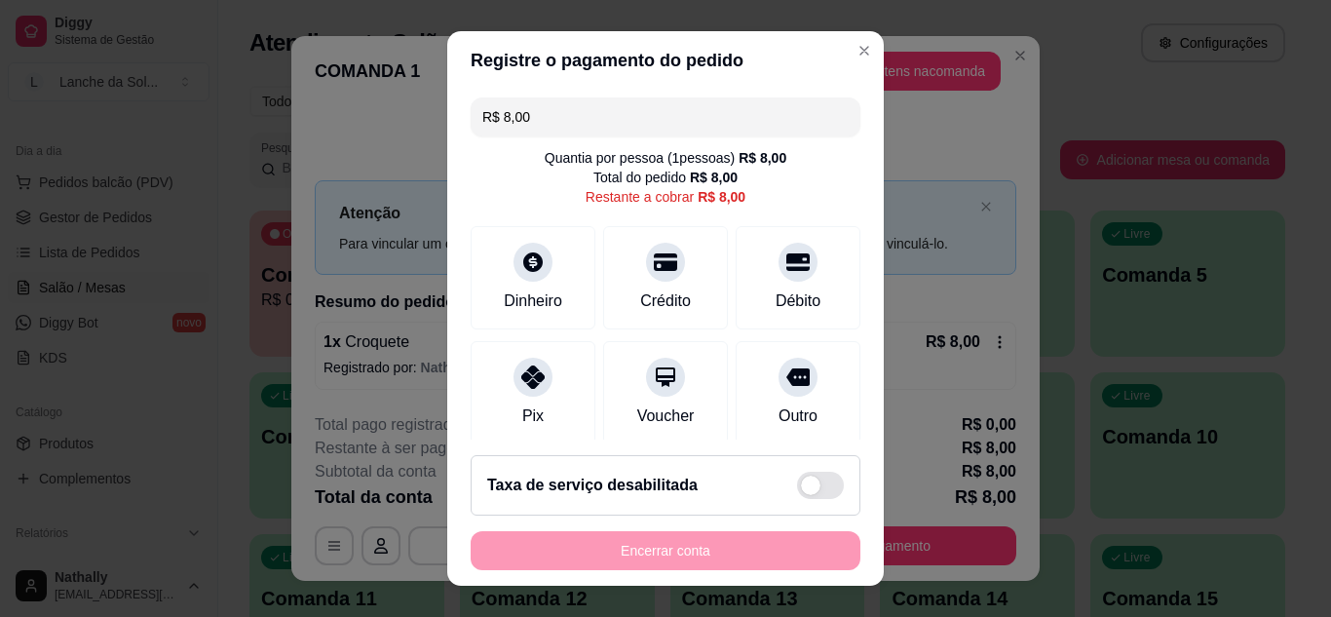
click at [532, 373] on icon at bounding box center [532, 376] width 23 height 23
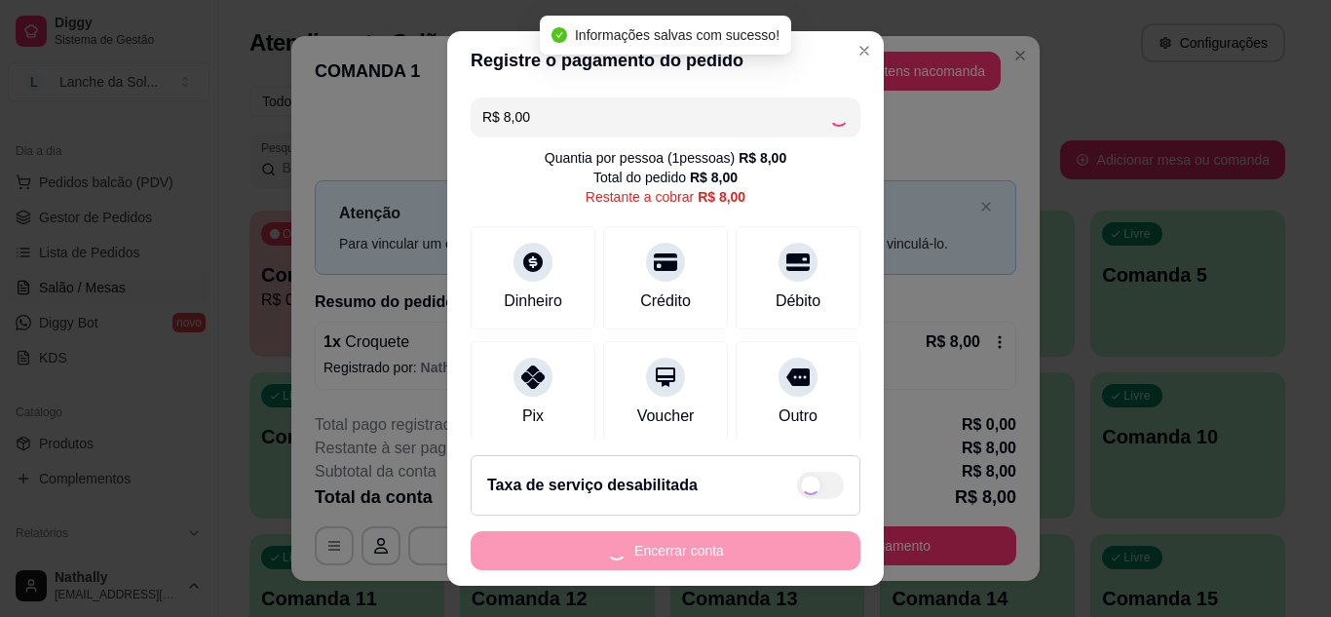
type input "R$ 0,00"
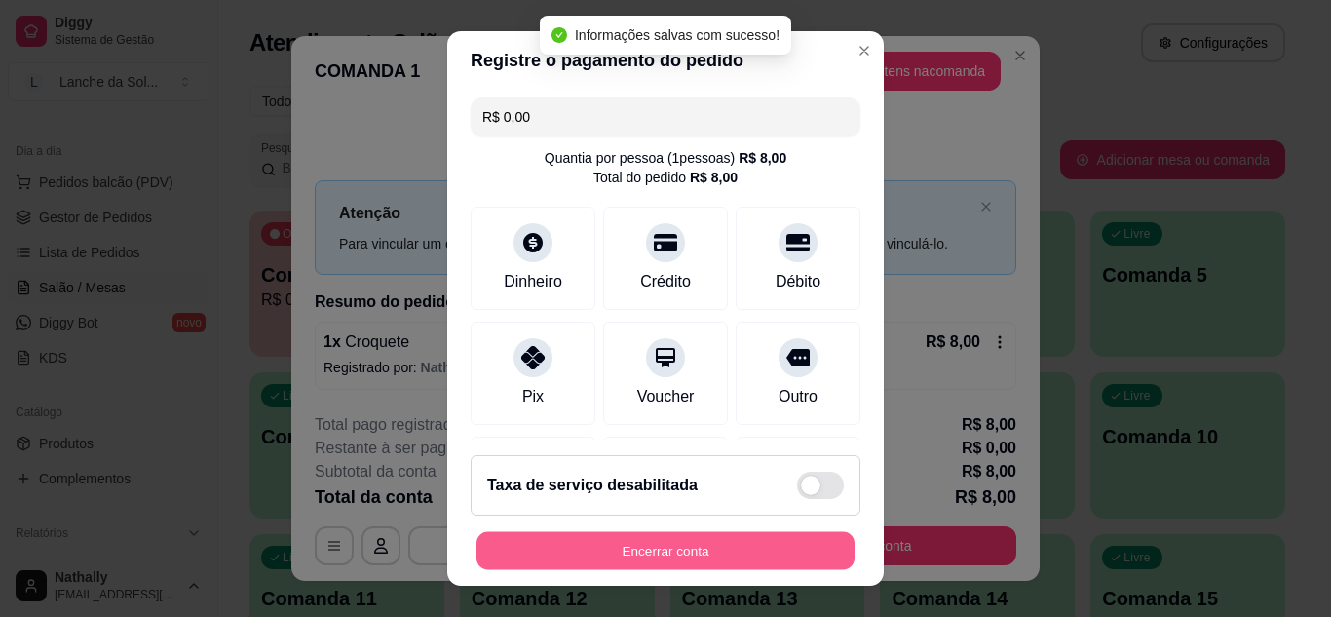
click at [617, 543] on button "Encerrar conta" at bounding box center [666, 551] width 378 height 38
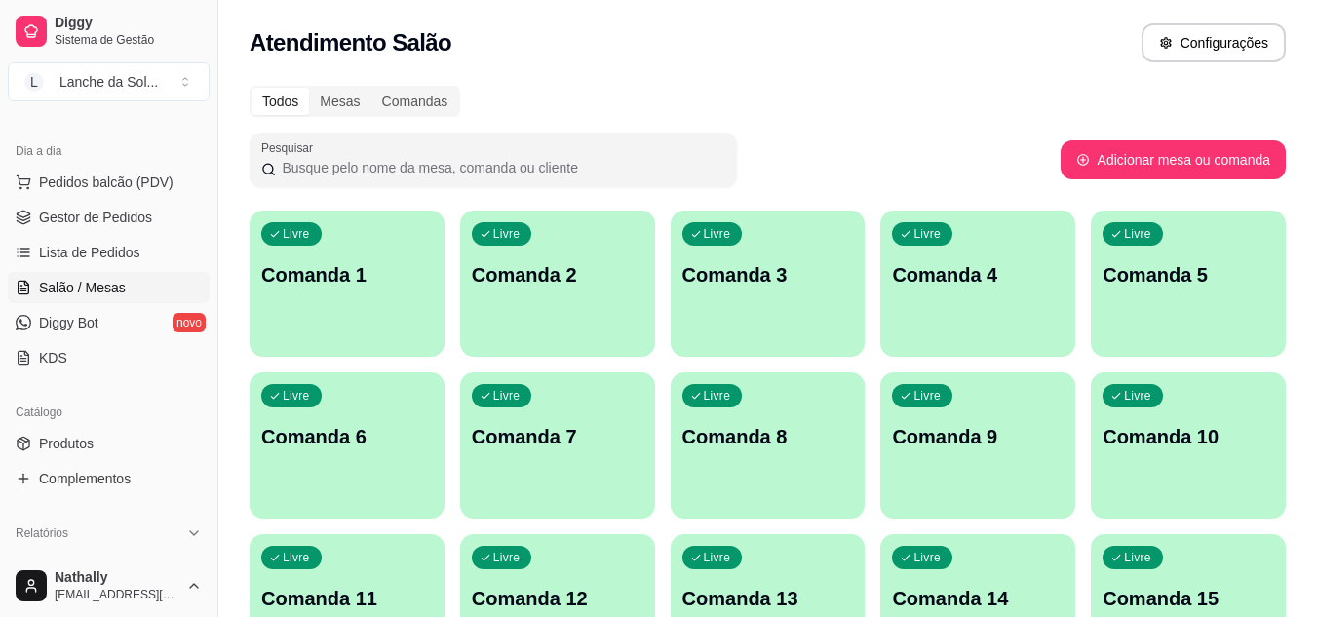
click at [110, 209] on span "Gestor de Pedidos" at bounding box center [95, 217] width 113 height 19
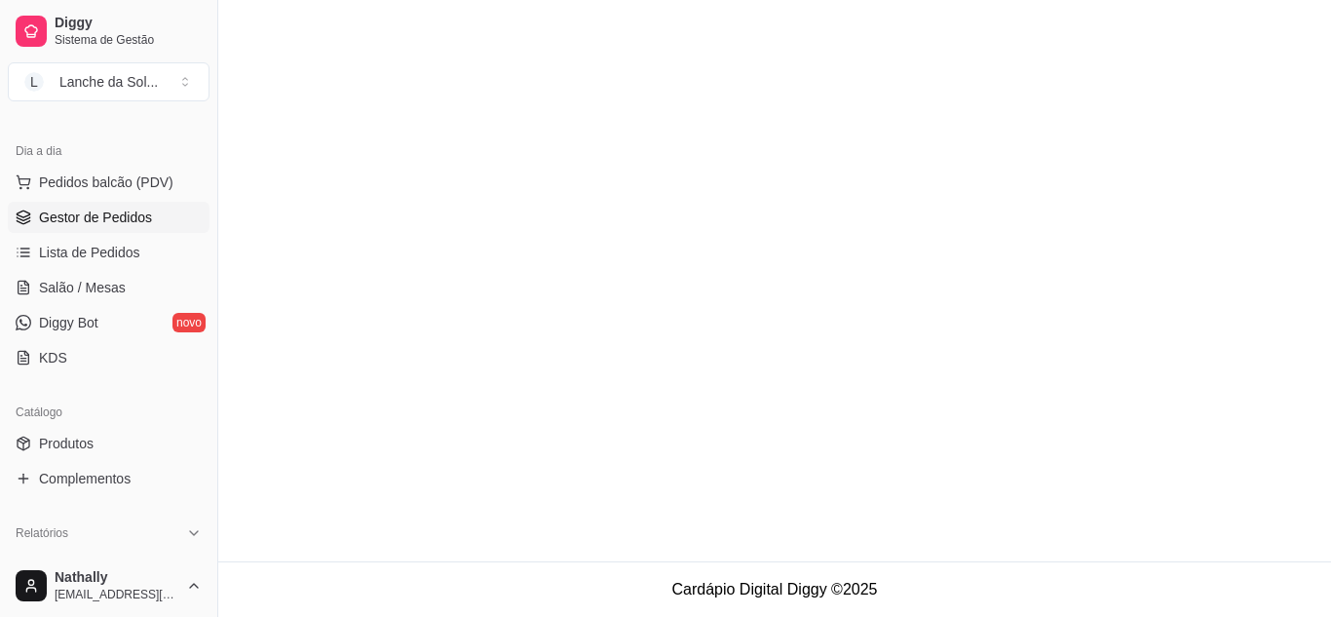
click at [122, 208] on span "Gestor de Pedidos" at bounding box center [95, 217] width 113 height 19
